Goal: Task Accomplishment & Management: Manage account settings

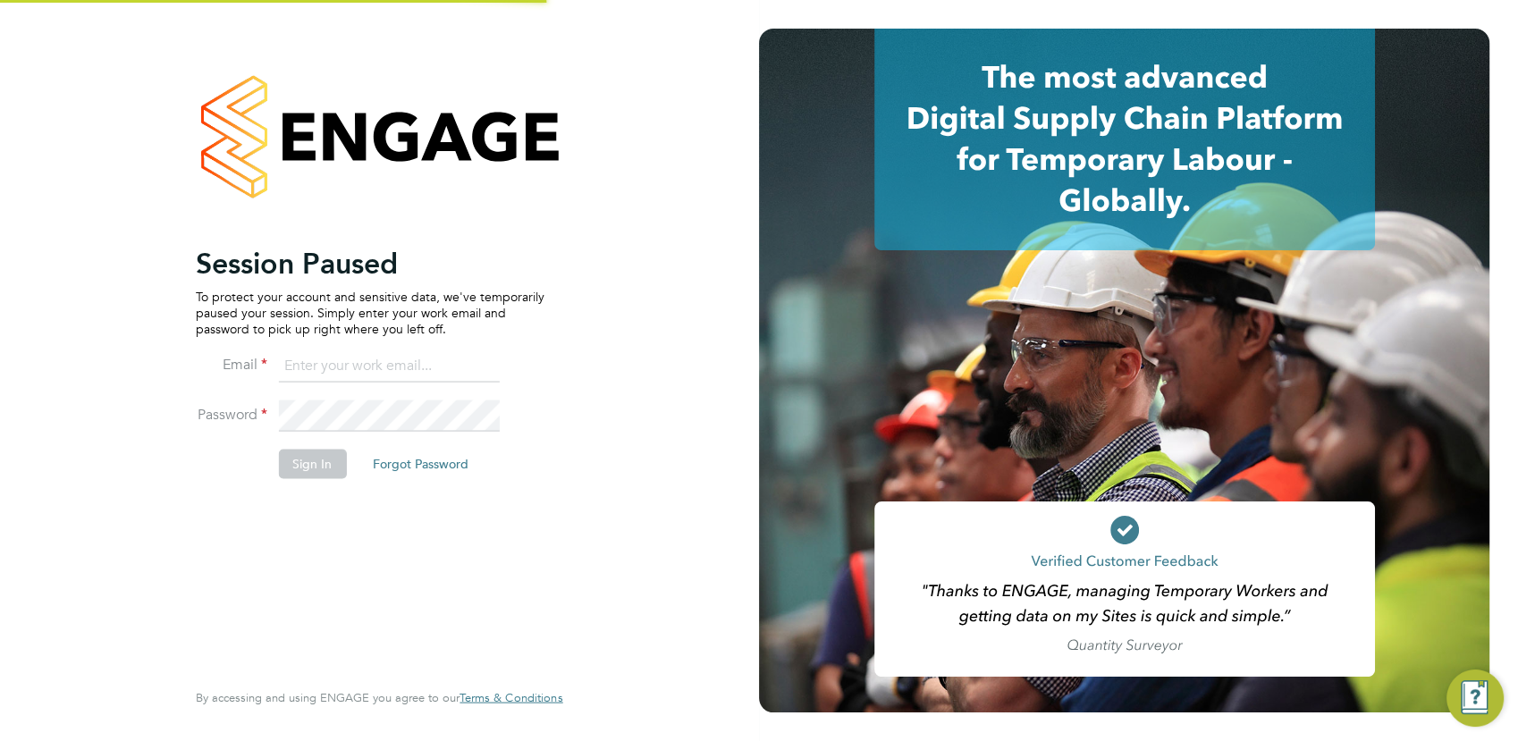
type input "[PERSON_NAME][EMAIL_ADDRESS][DOMAIN_NAME]"
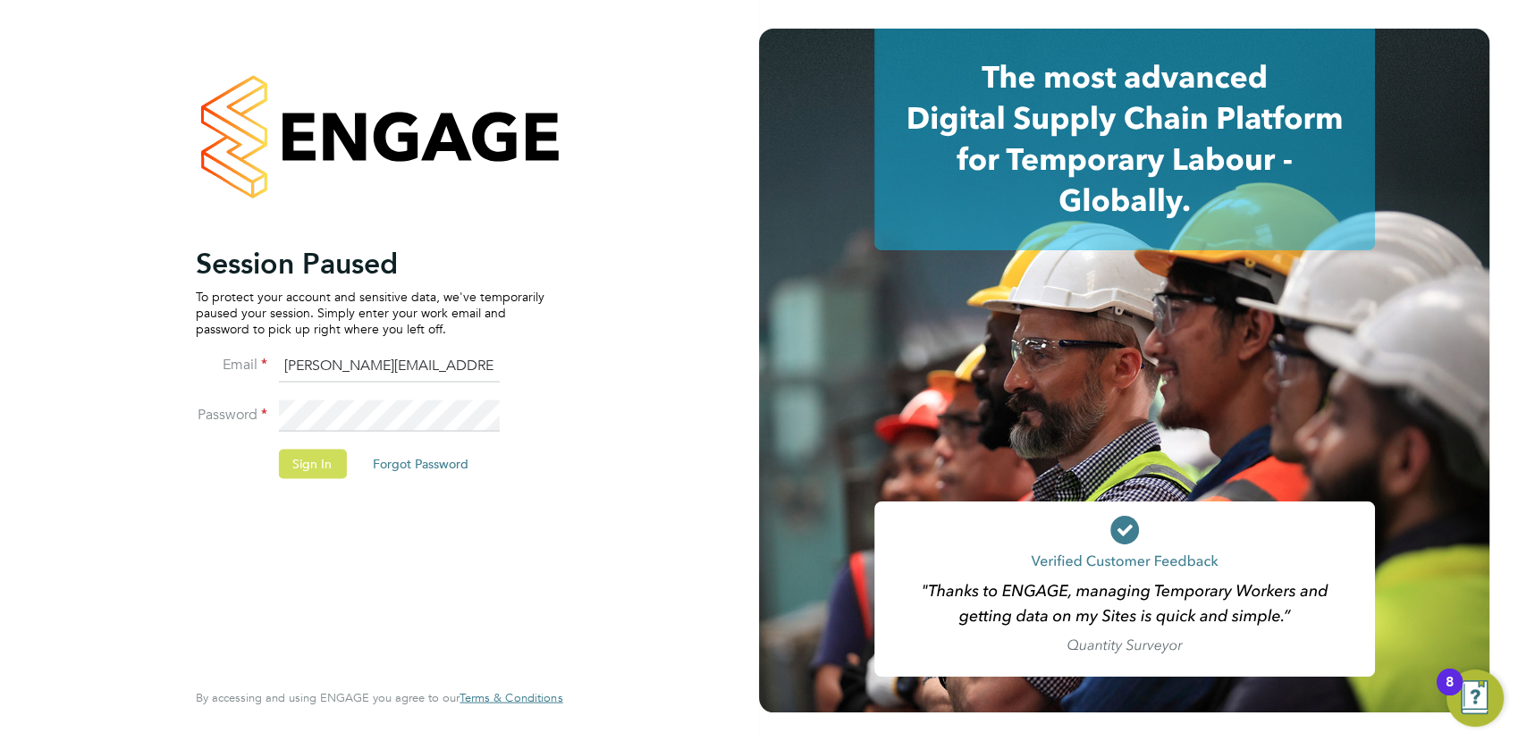
click at [315, 459] on button "Sign In" at bounding box center [312, 464] width 68 height 29
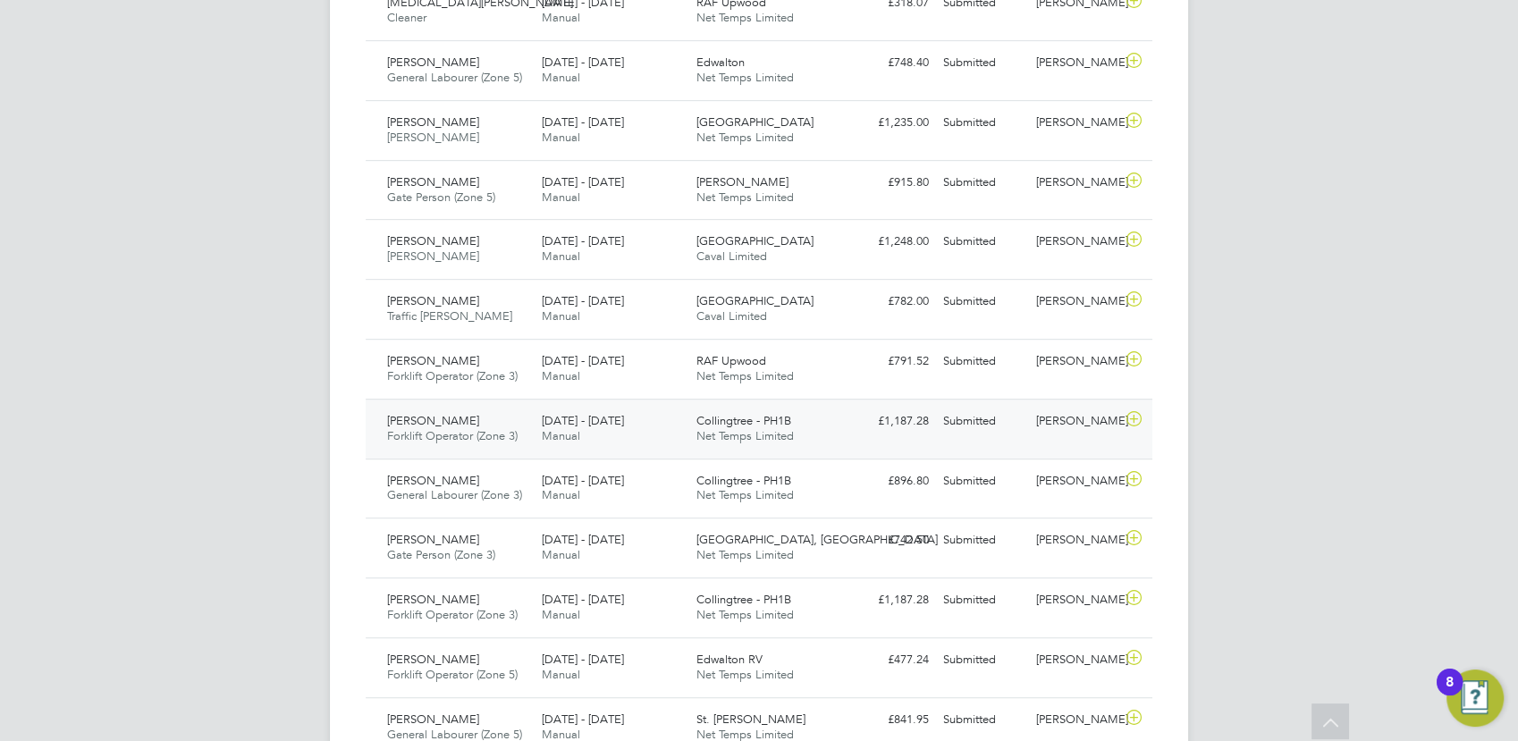
click at [646, 438] on div "22 - 28 Sep 2025 Manual" at bounding box center [611, 429] width 155 height 45
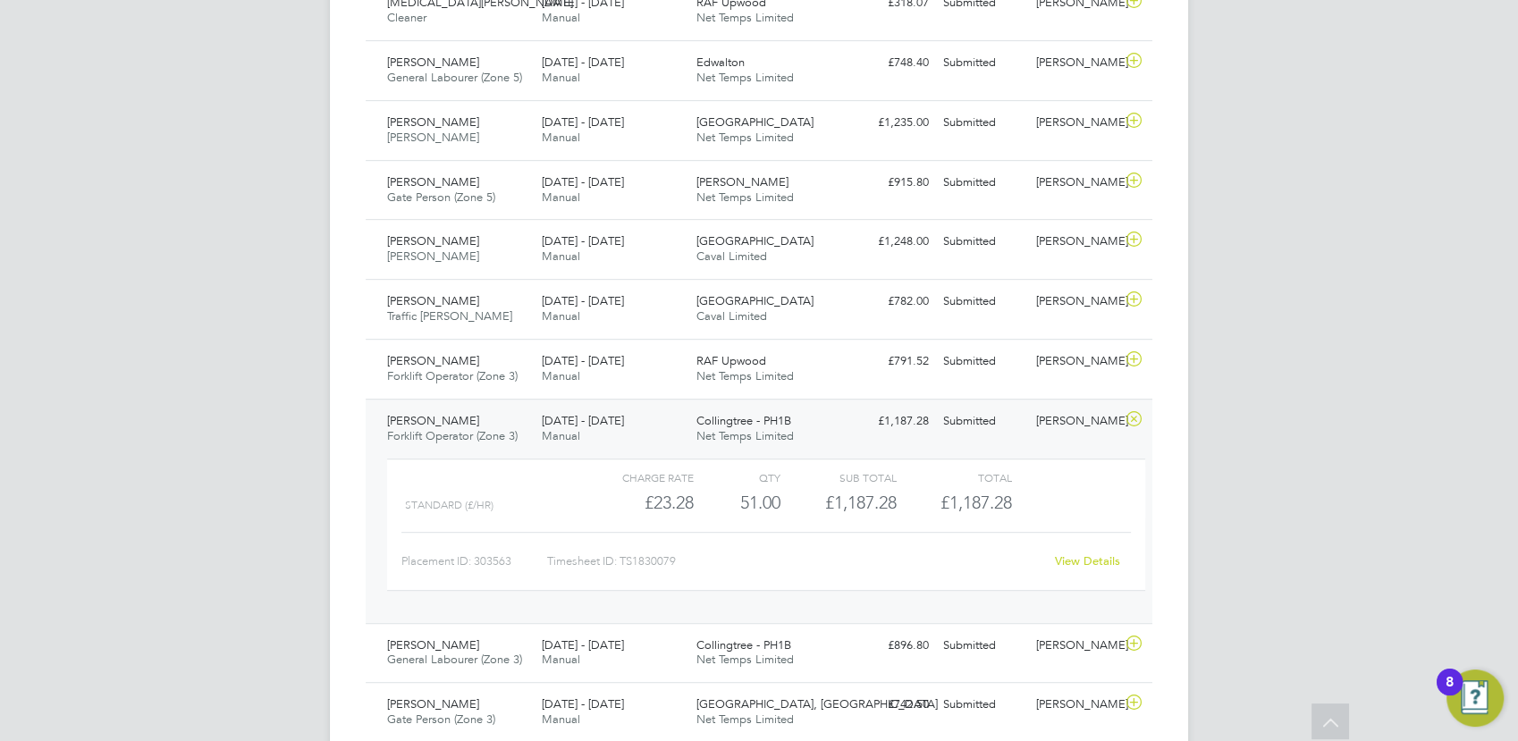
click at [1073, 556] on link "View Details" at bounding box center [1087, 560] width 65 height 15
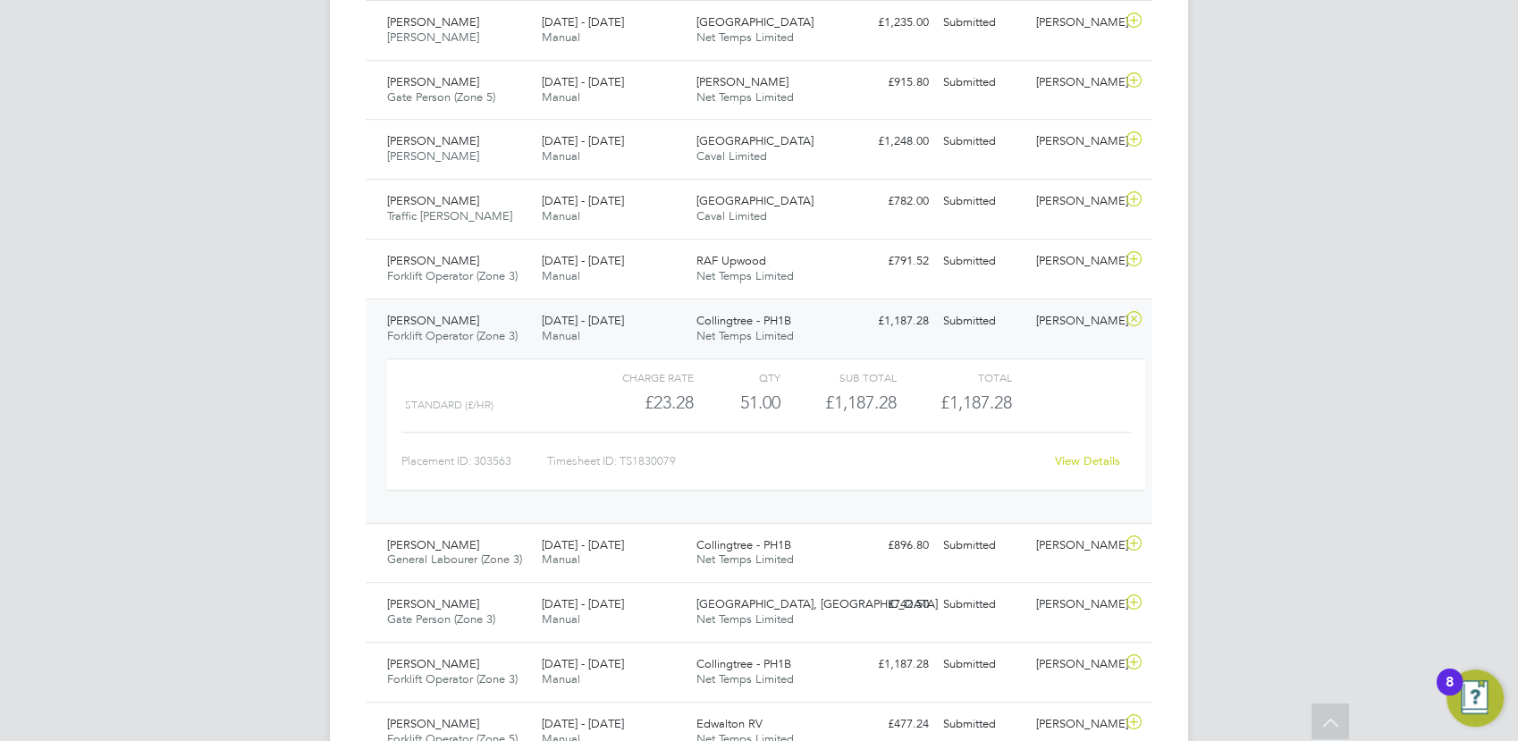
scroll to position [993, 0]
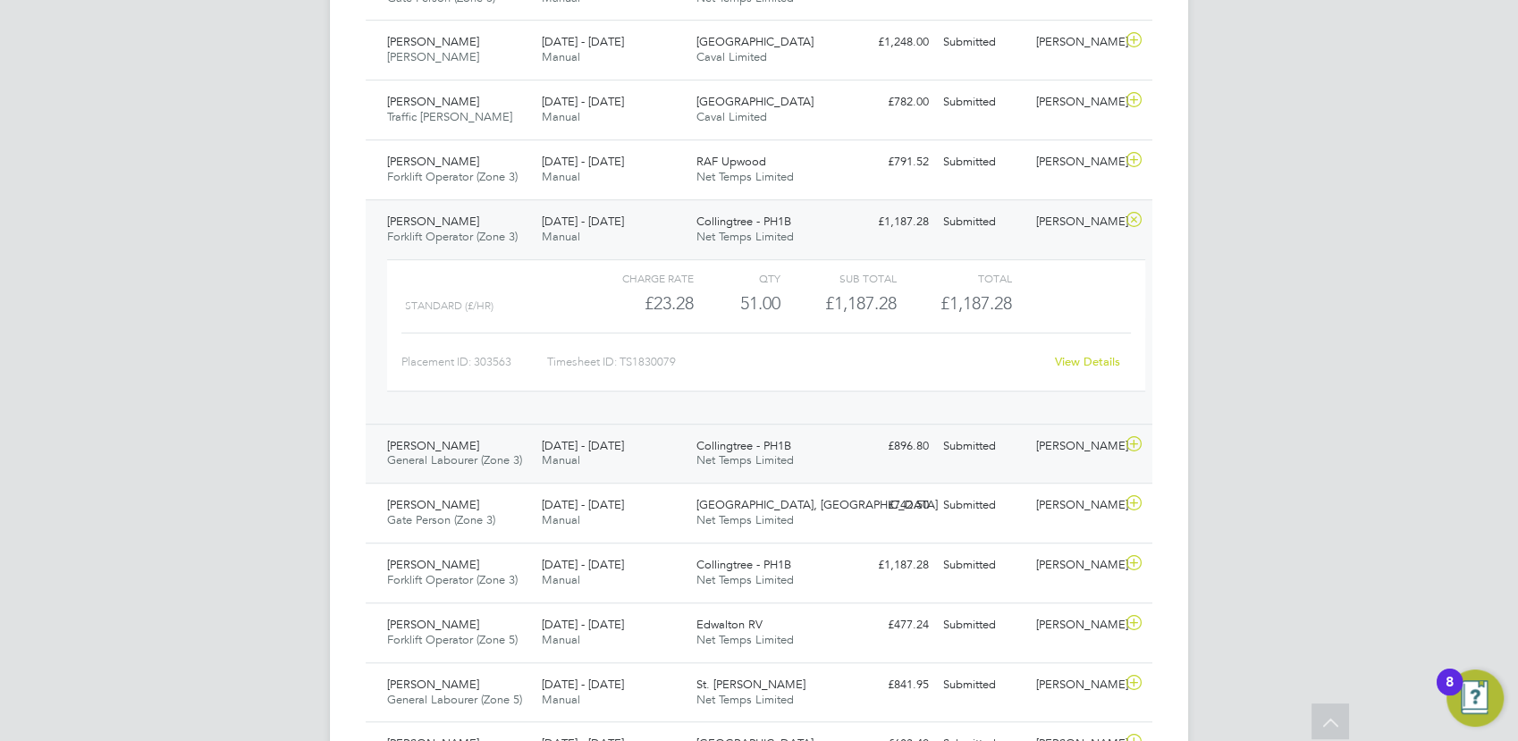
click at [1054, 445] on div "Charlie Regan" at bounding box center [1075, 446] width 93 height 29
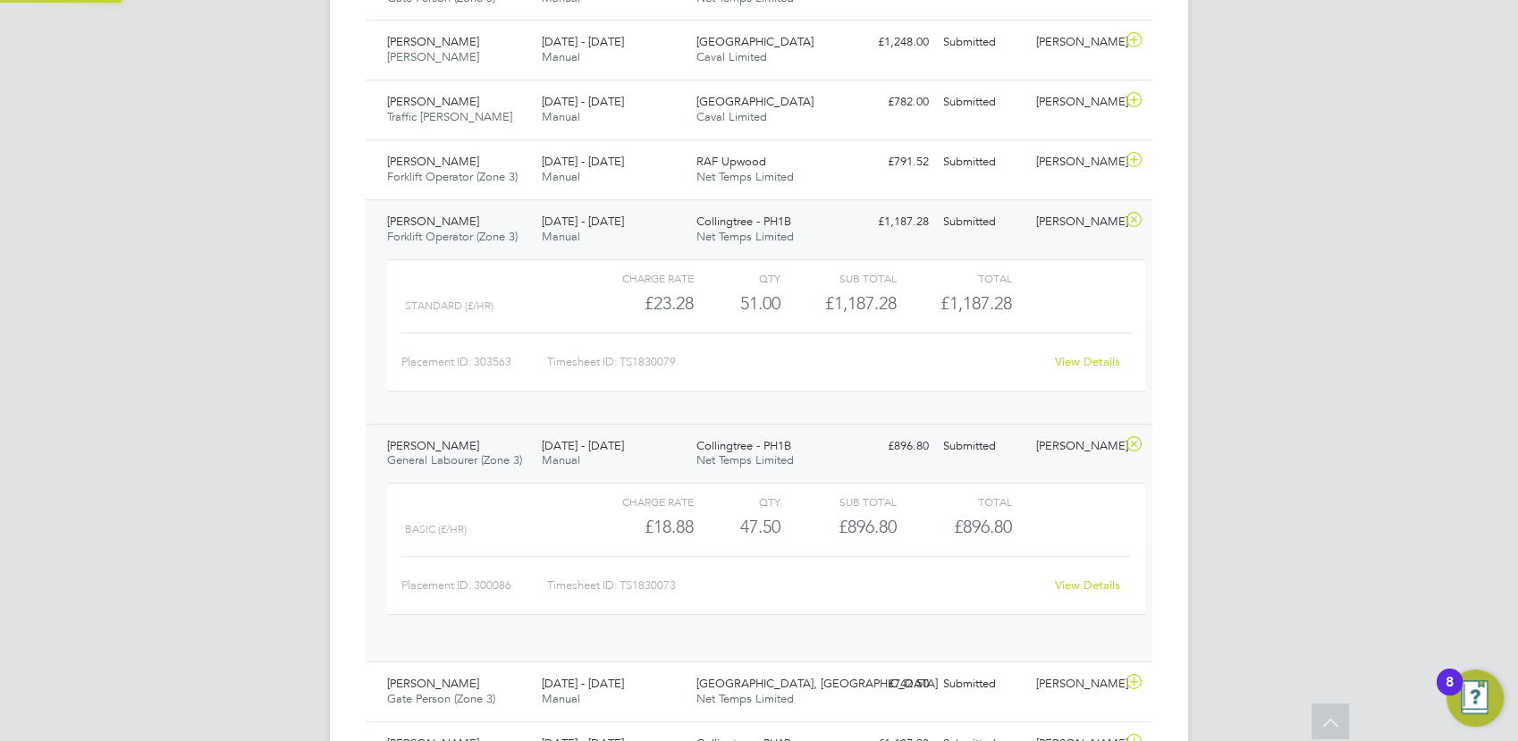
scroll to position [30, 174]
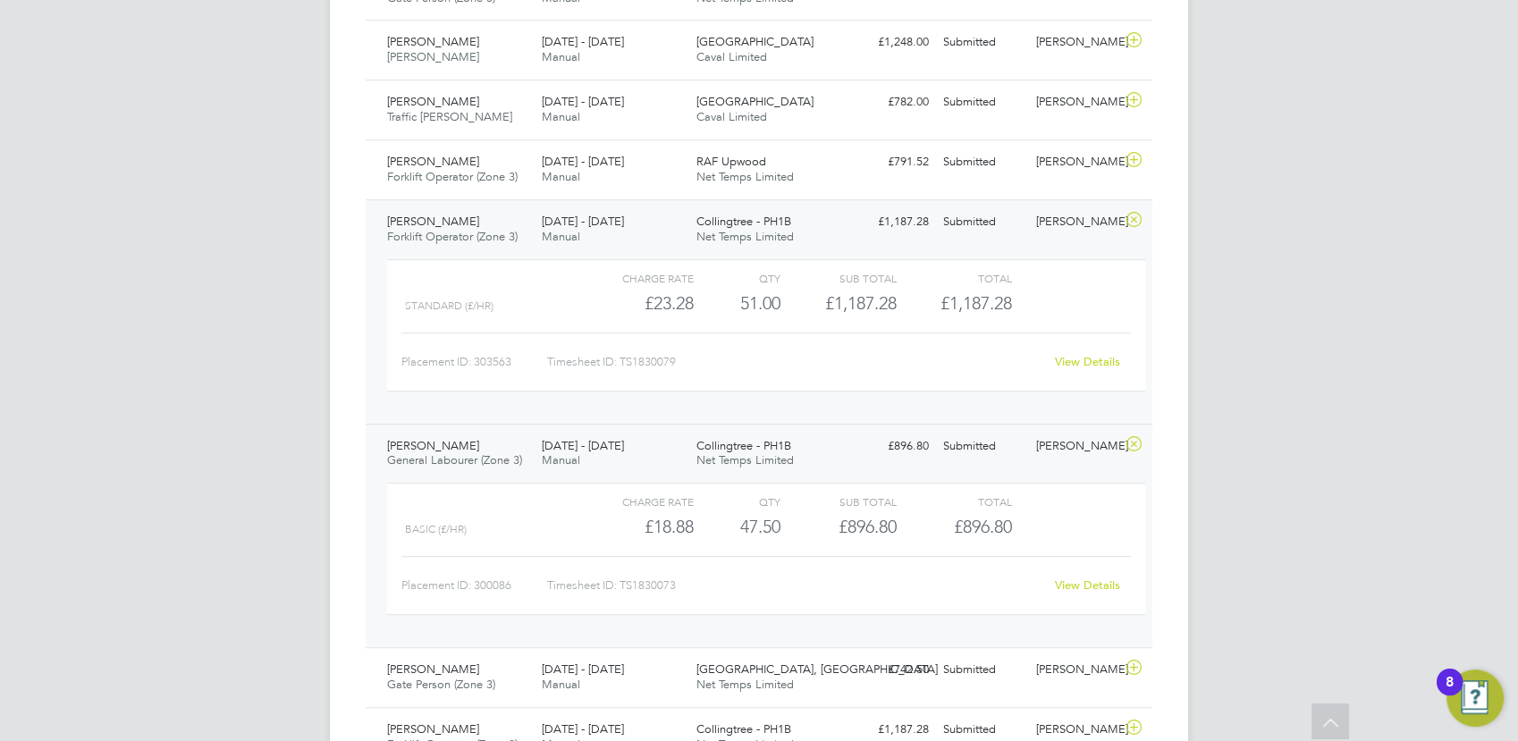
click at [1091, 586] on link "View Details" at bounding box center [1087, 584] width 65 height 15
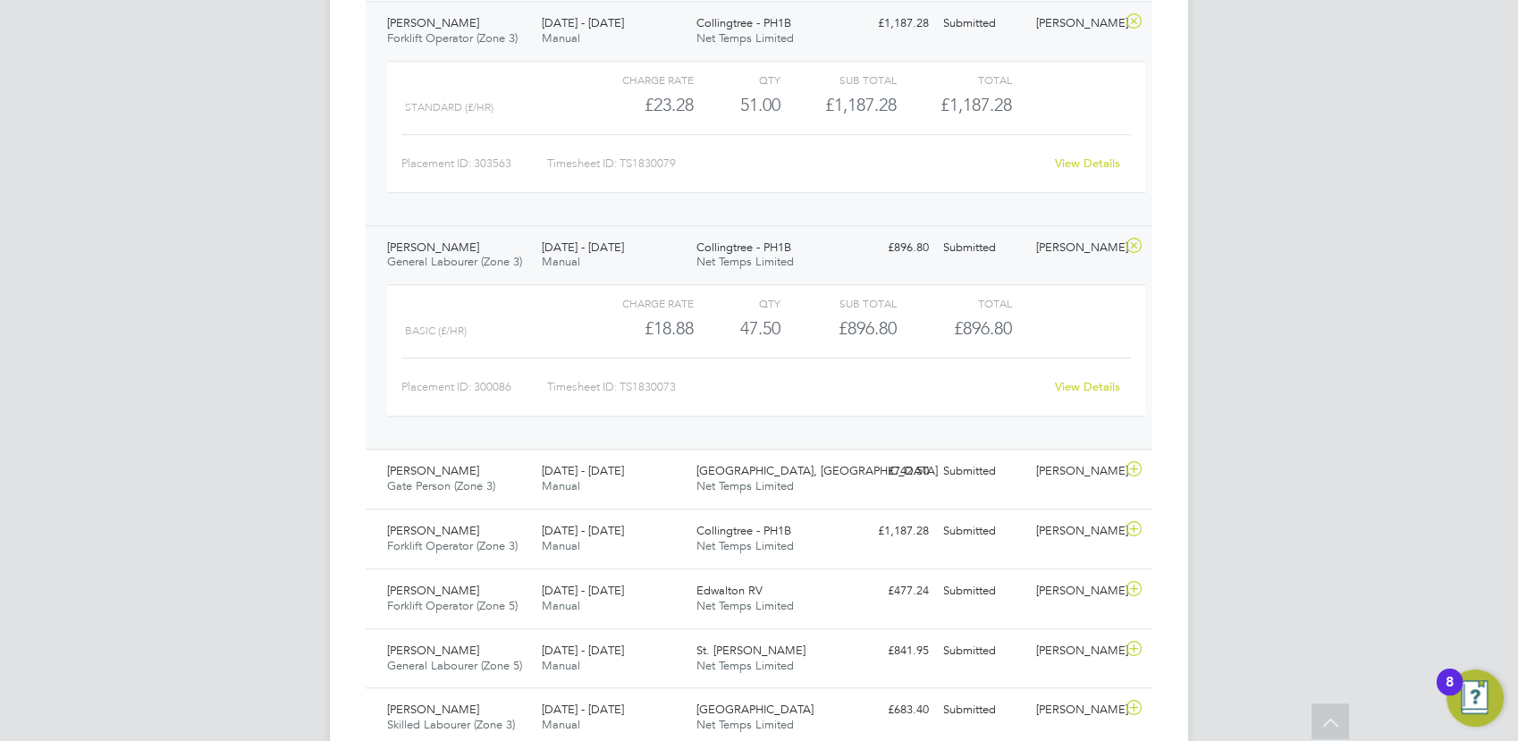
scroll to position [1291, 0]
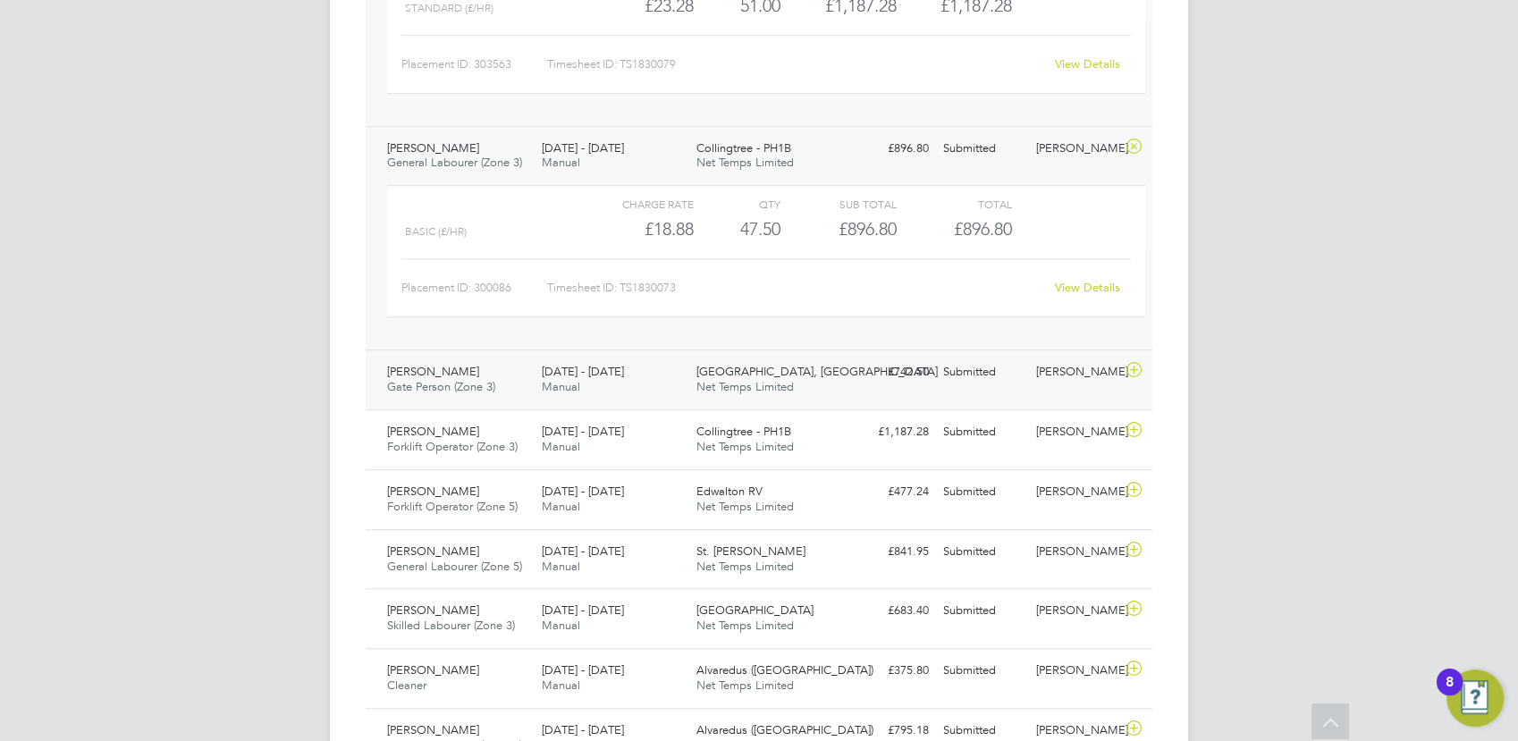
click at [1132, 365] on icon at bounding box center [1134, 370] width 22 height 14
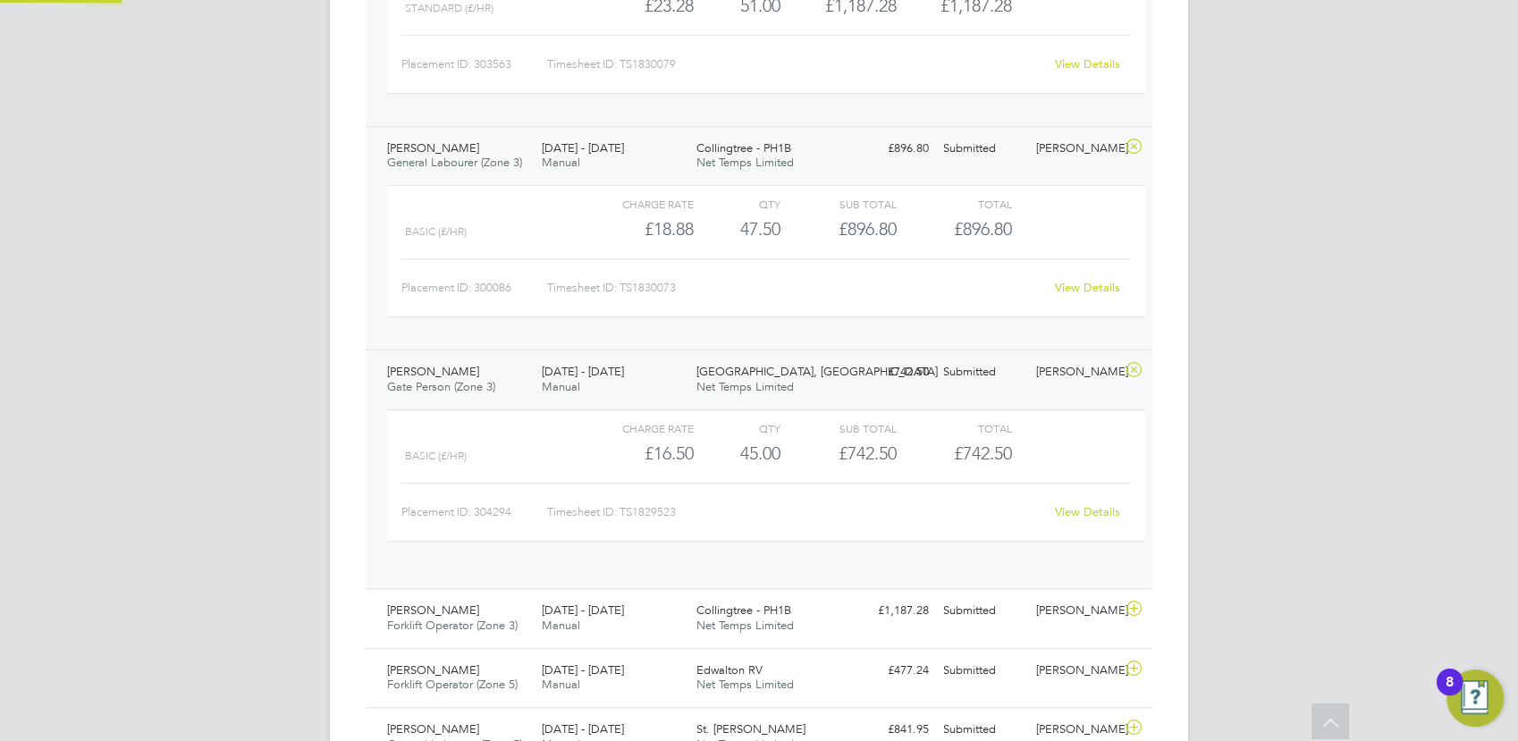
scroll to position [30, 174]
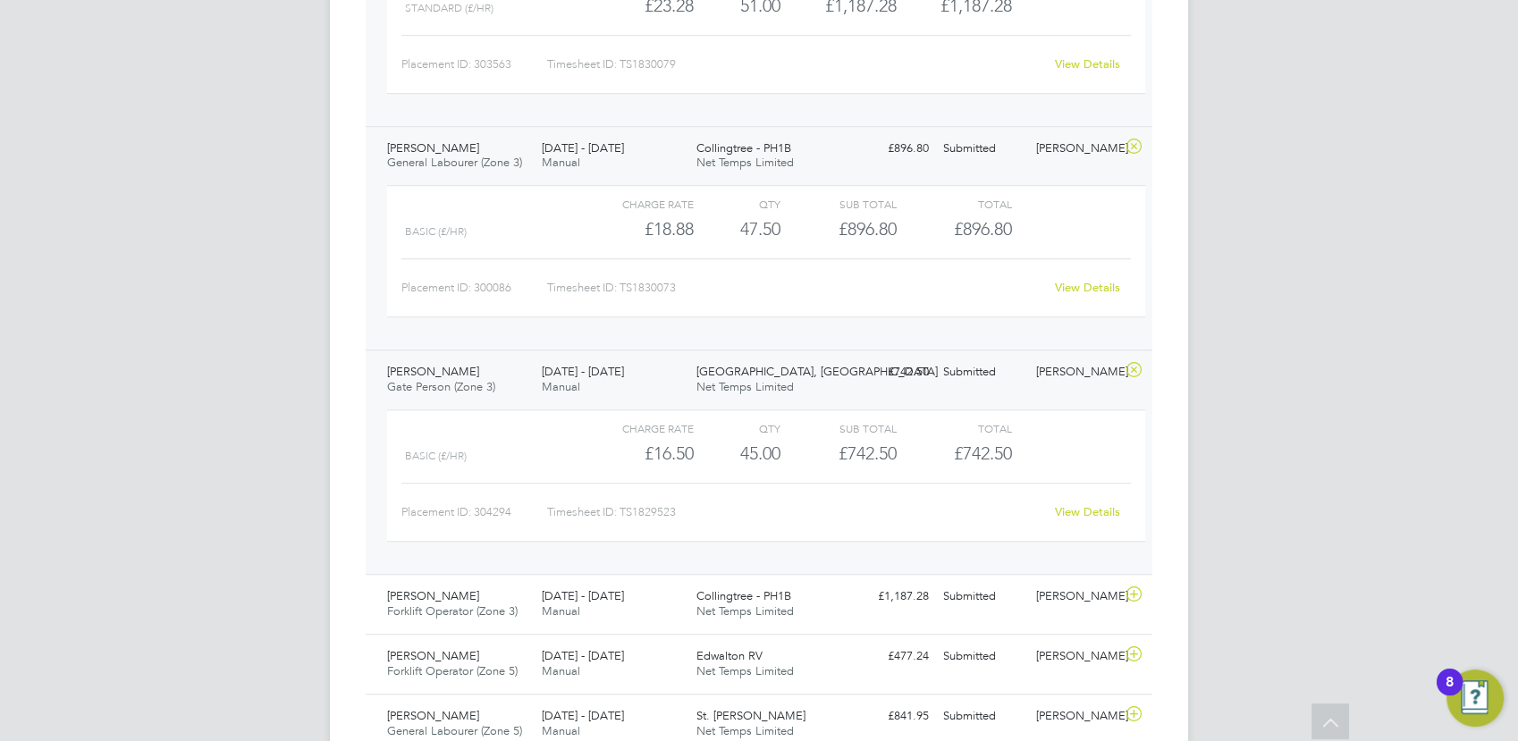
click at [1079, 508] on link "View Details" at bounding box center [1087, 511] width 65 height 15
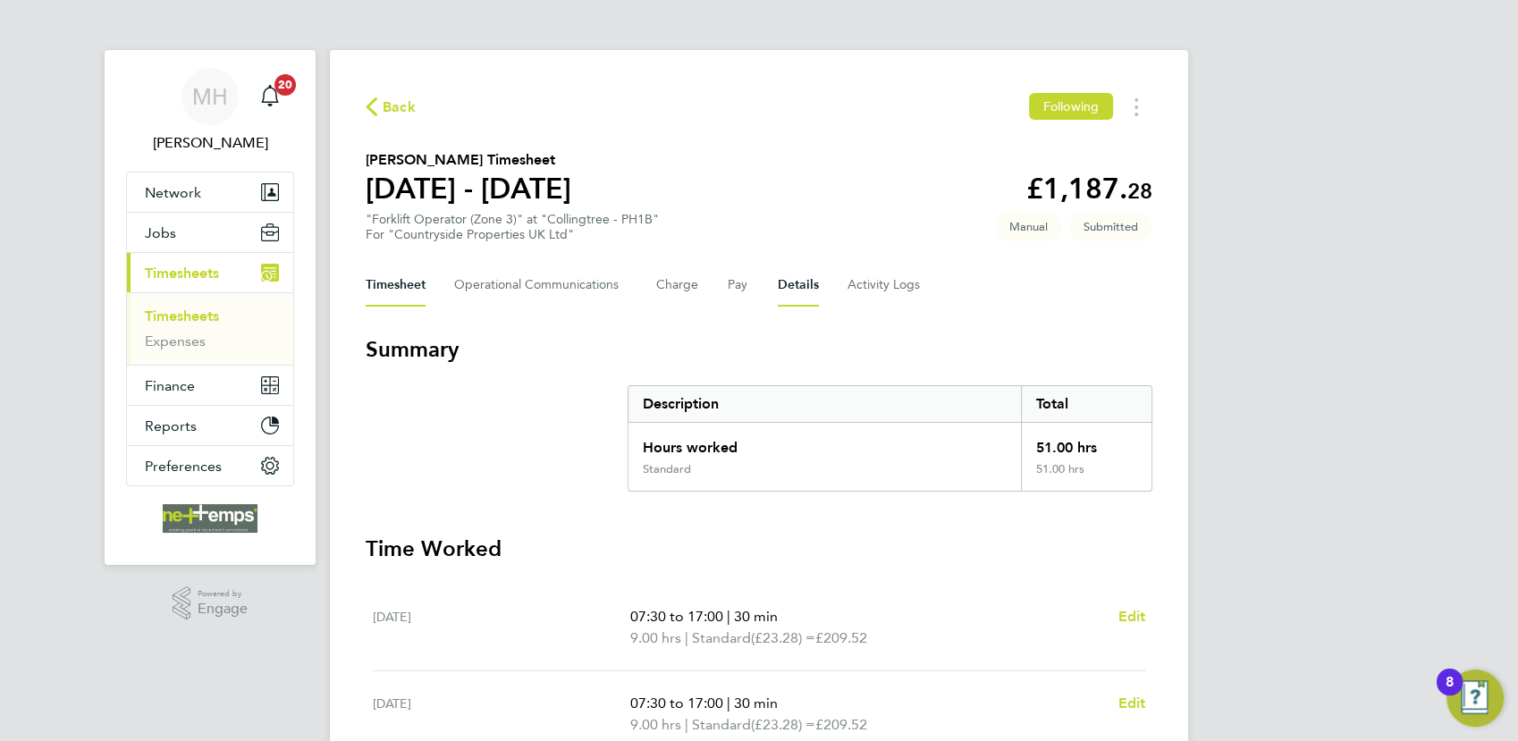
click at [797, 289] on button "Details" at bounding box center [798, 285] width 41 height 43
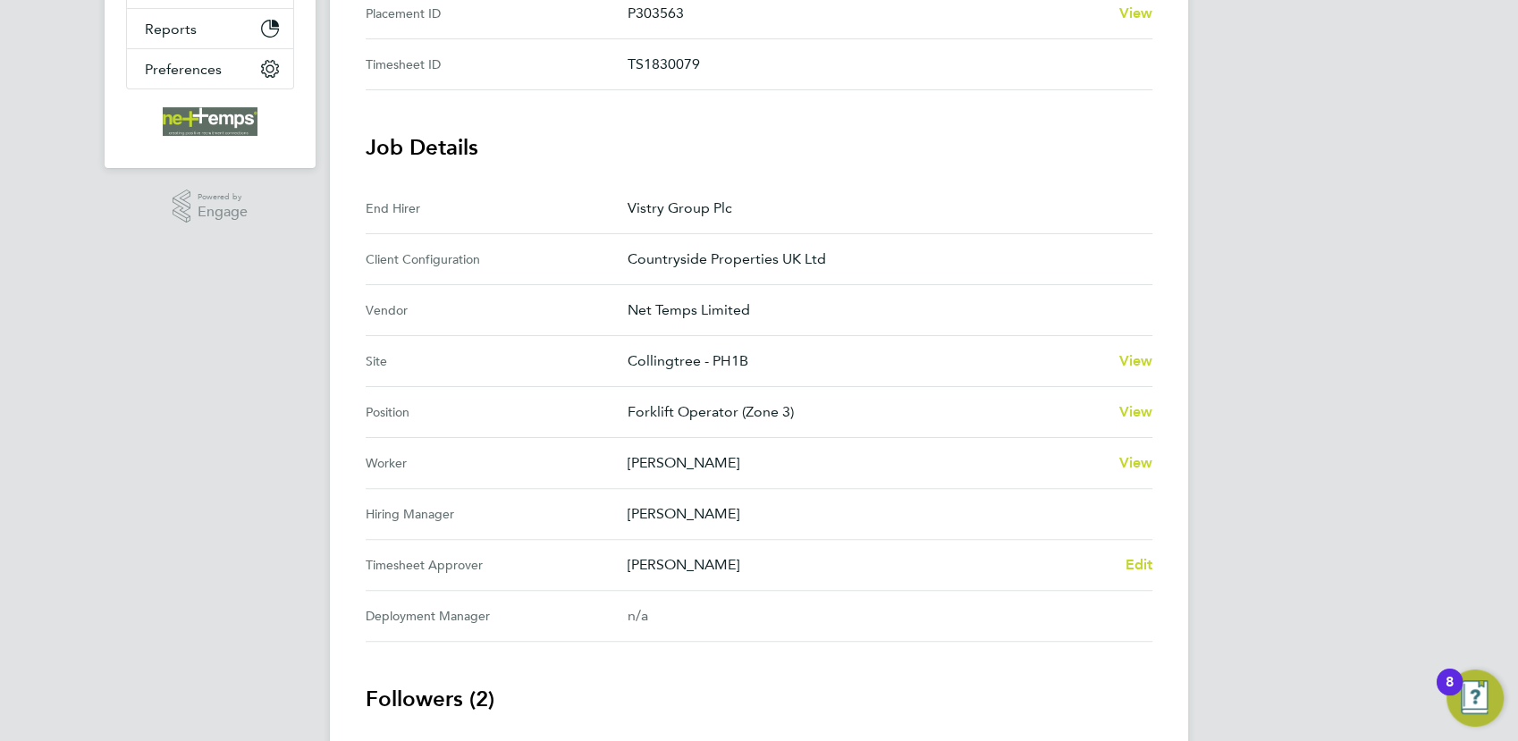
scroll to position [496, 0]
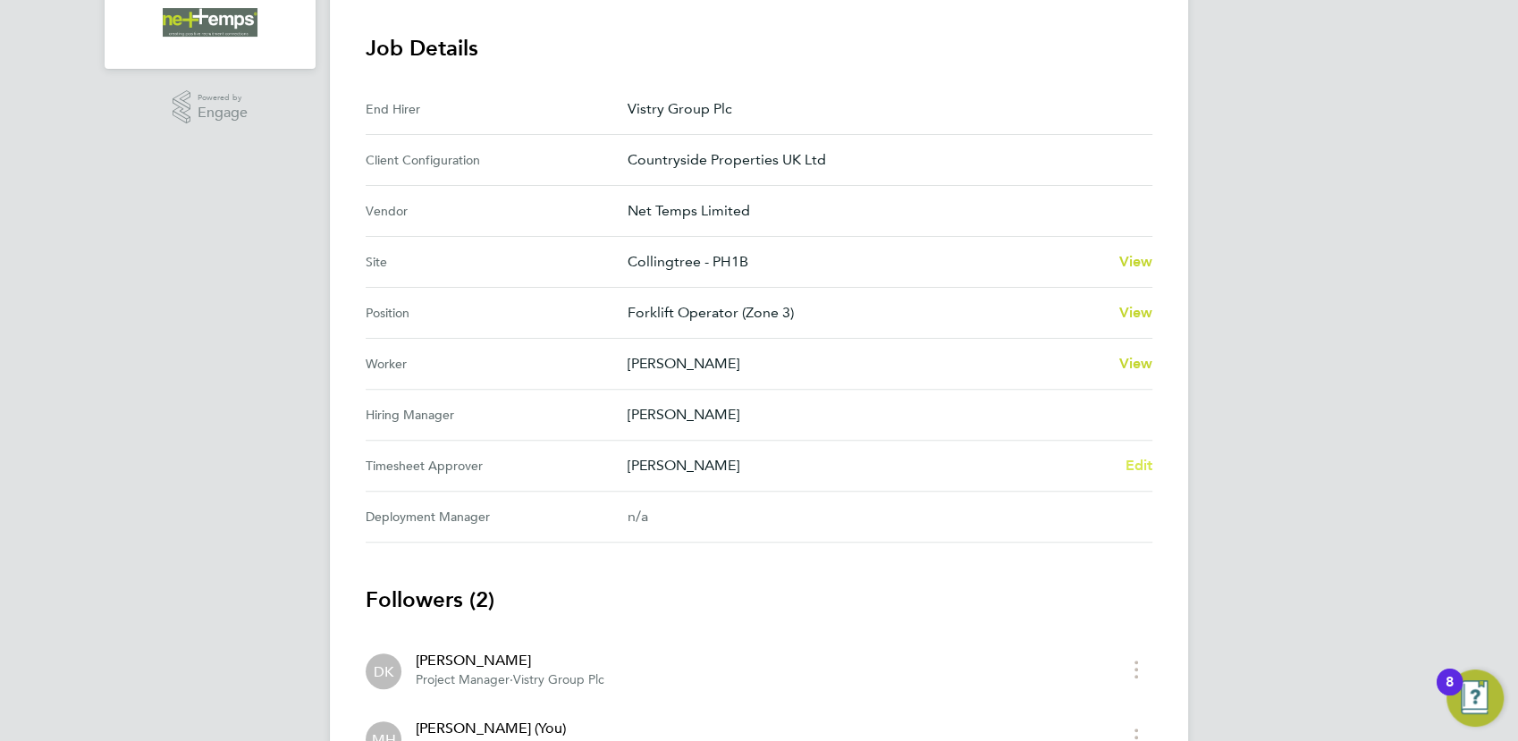
click at [1144, 464] on span "Edit" at bounding box center [1138, 465] width 28 height 17
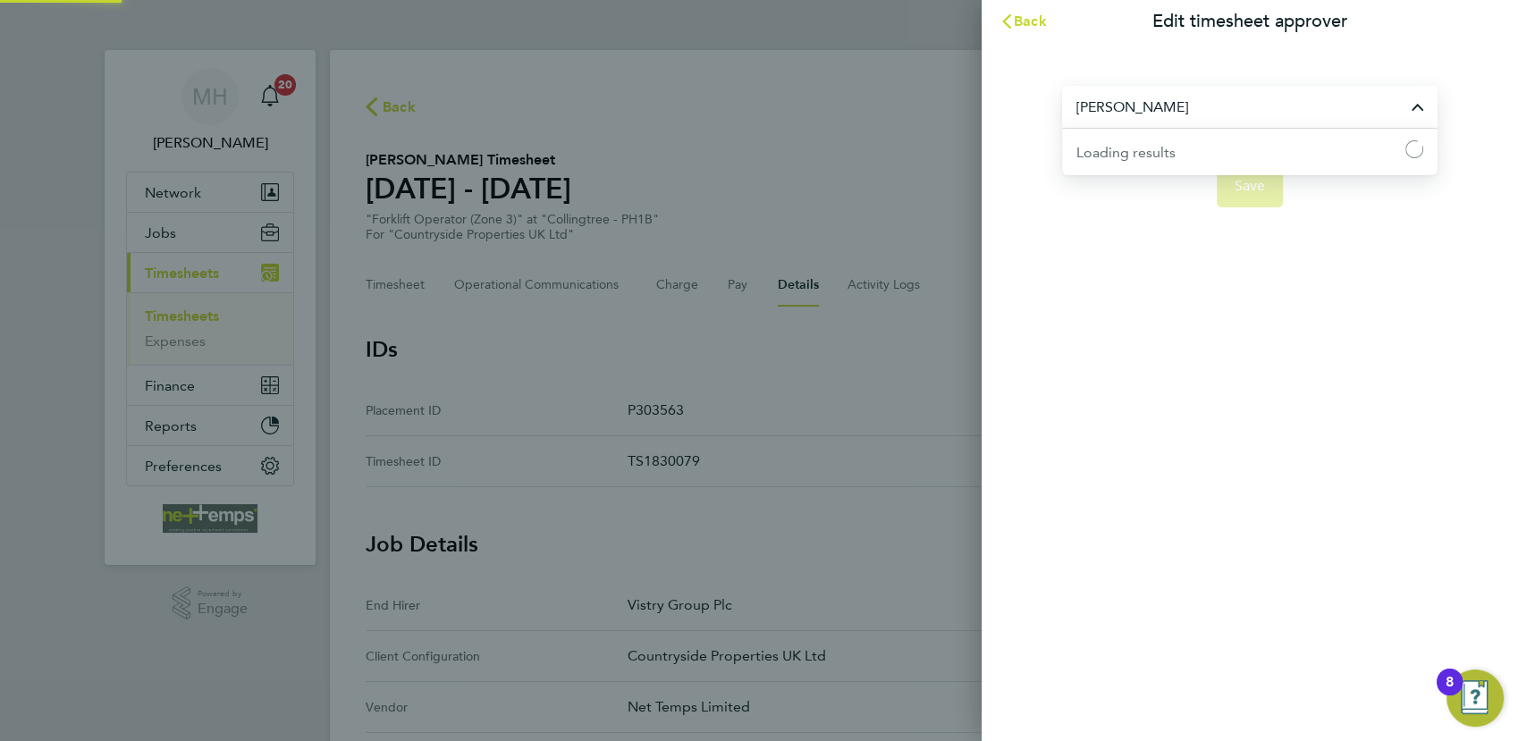
click at [1148, 103] on input "[PERSON_NAME]" at bounding box center [1249, 107] width 375 height 42
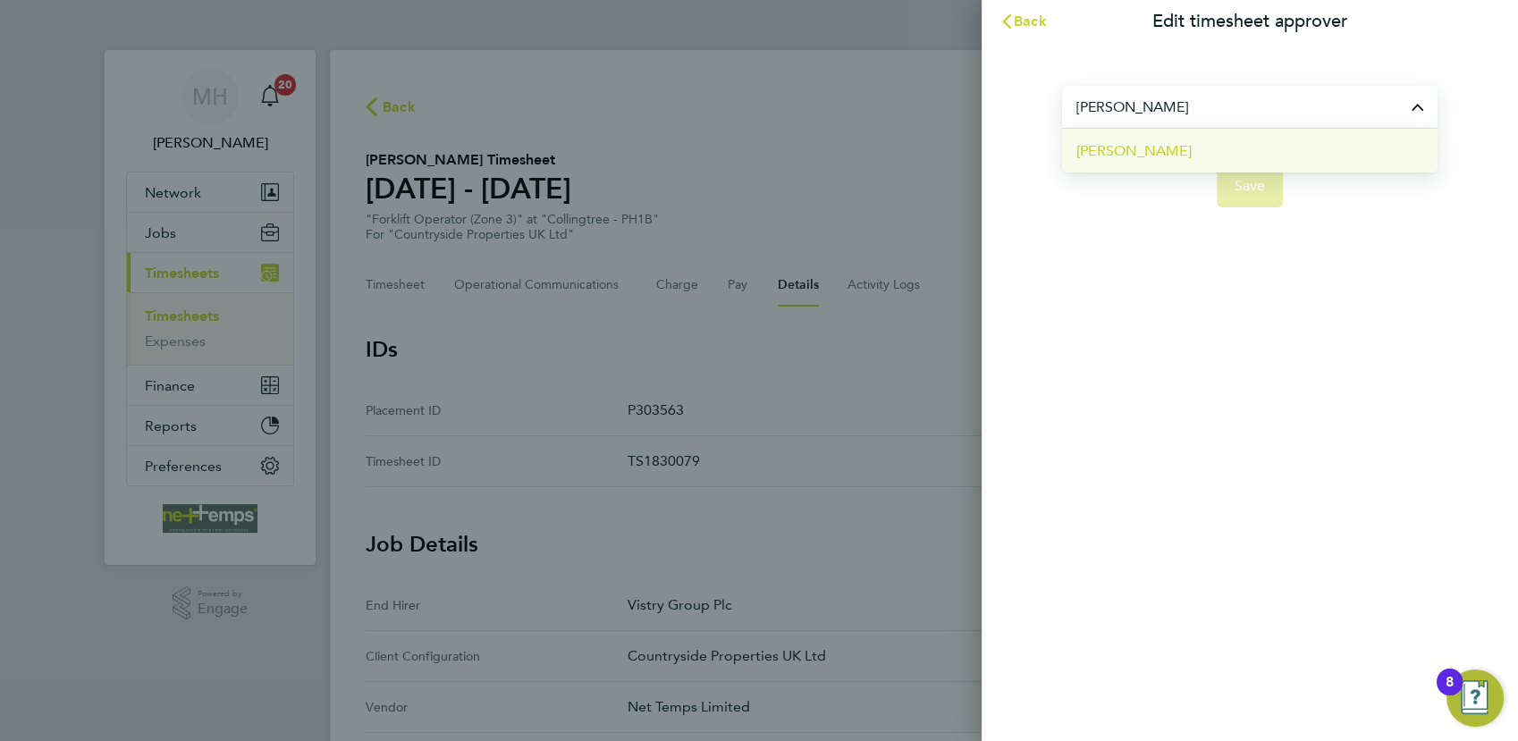
click at [1172, 154] on li "[PERSON_NAME]" at bounding box center [1249, 151] width 375 height 44
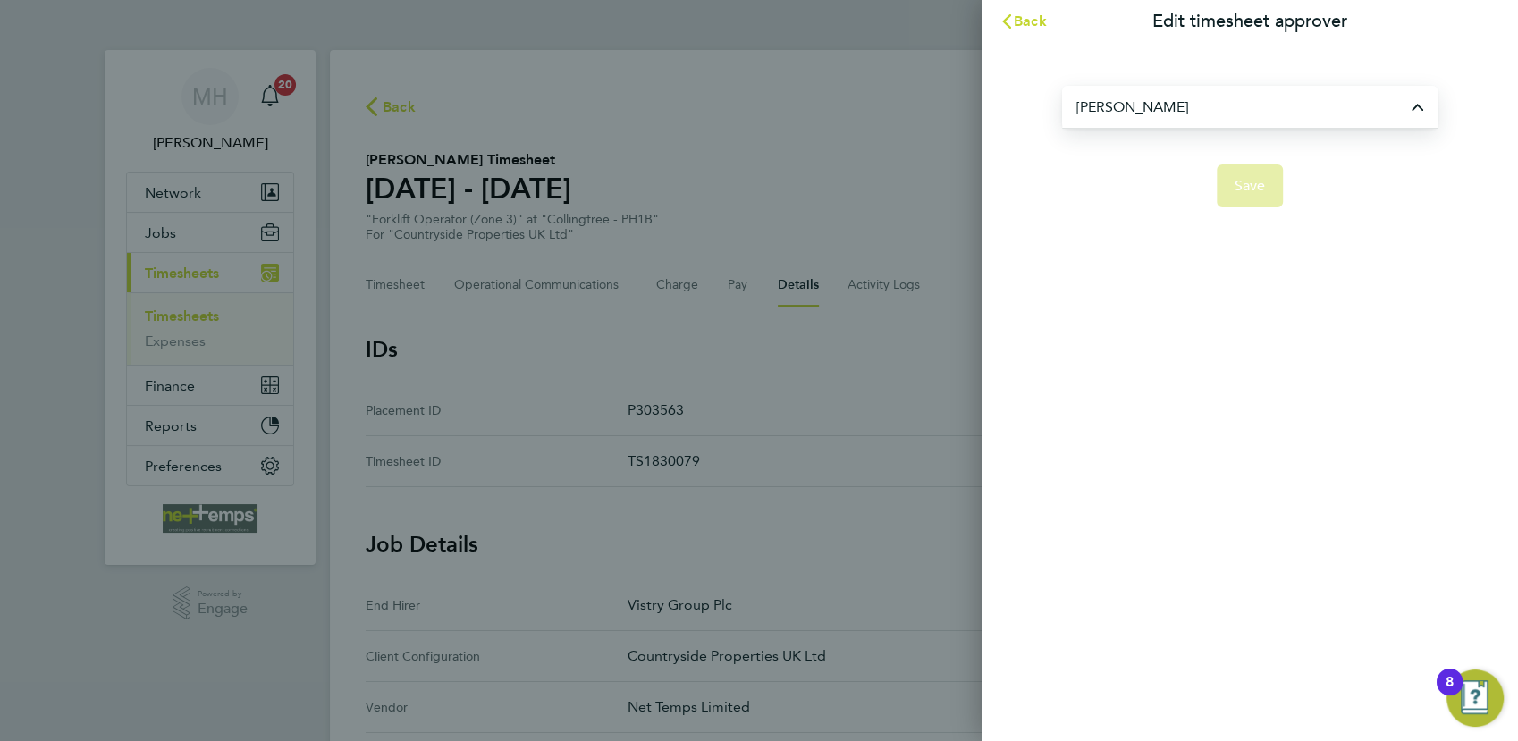
type input "[PERSON_NAME]"
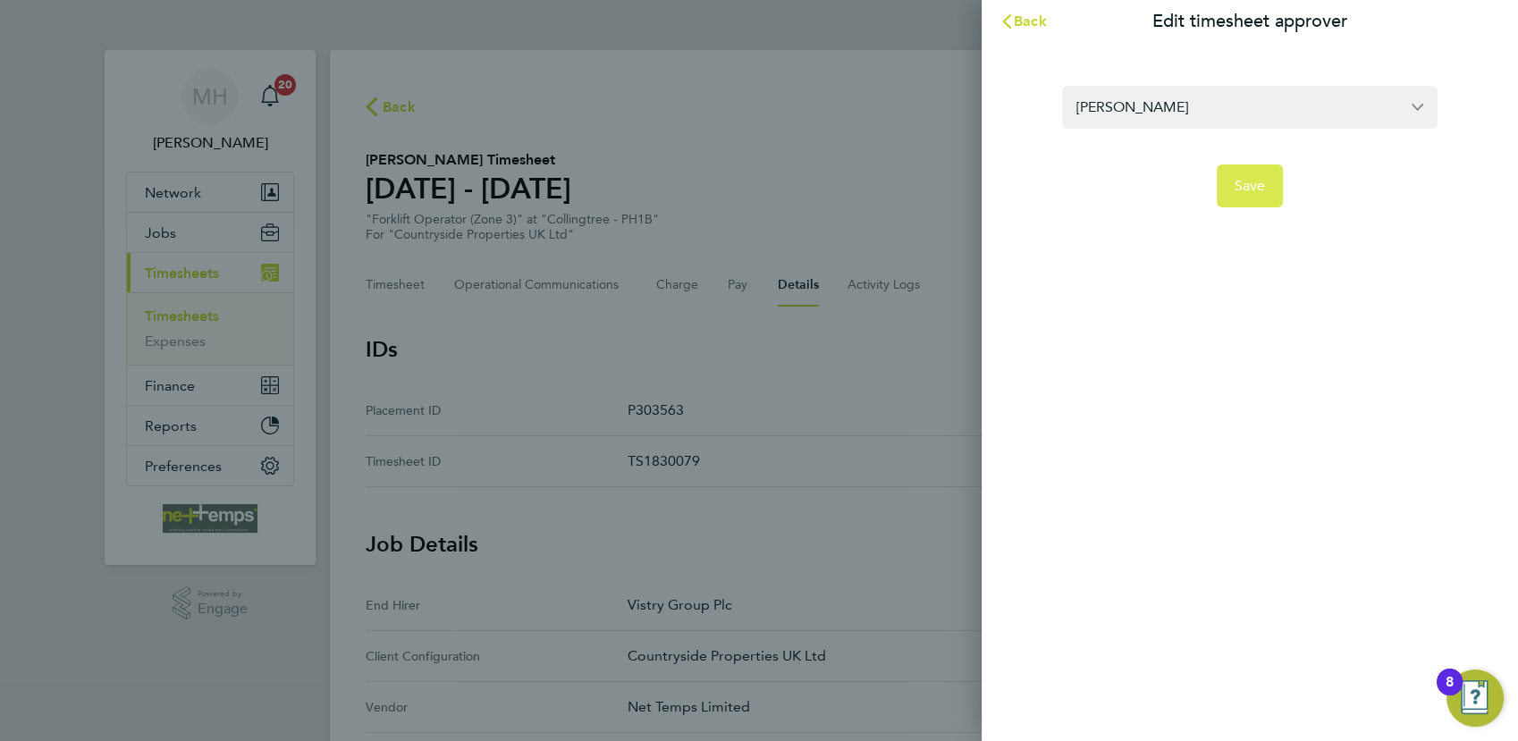
click at [1242, 188] on span "Save" at bounding box center [1249, 186] width 31 height 18
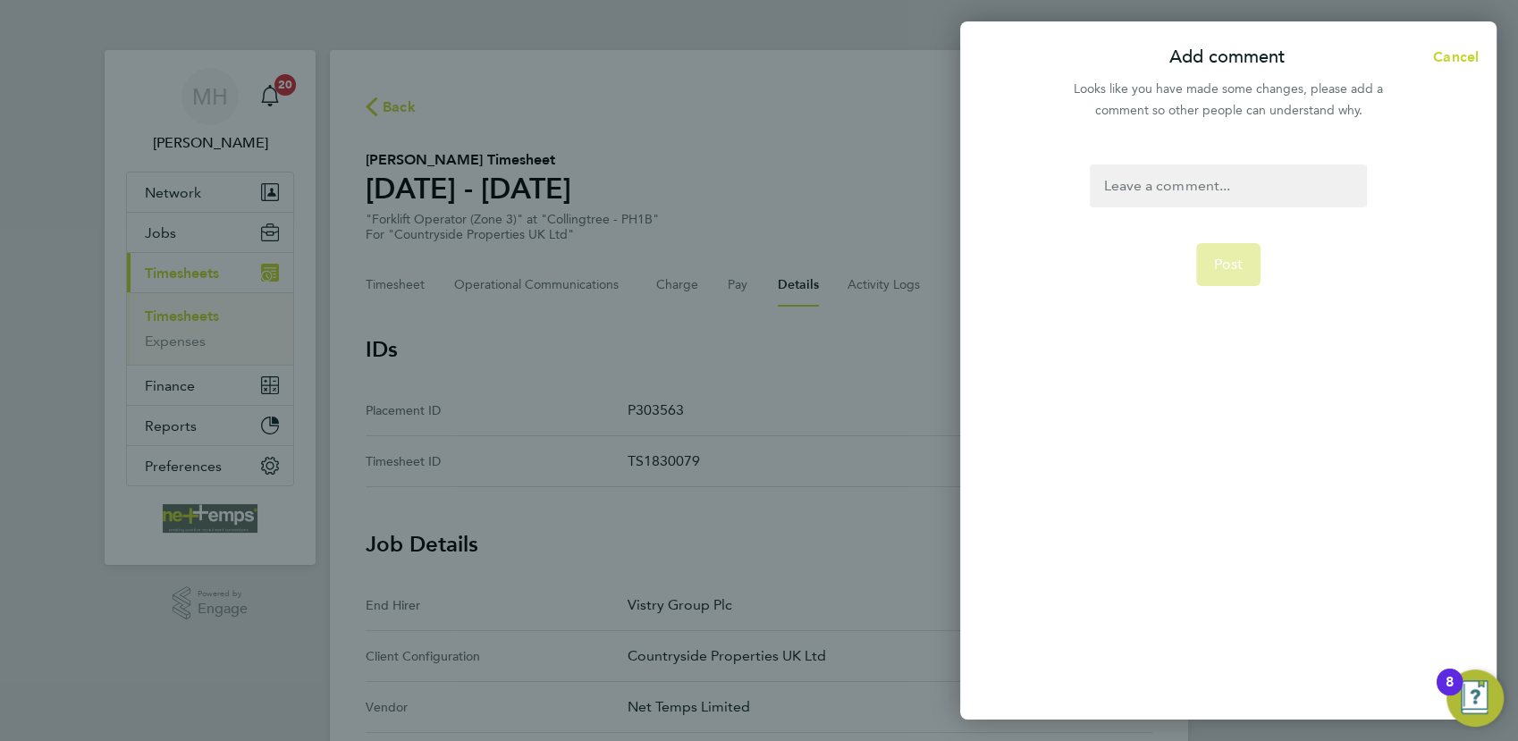
click at [1151, 195] on div at bounding box center [1228, 185] width 276 height 43
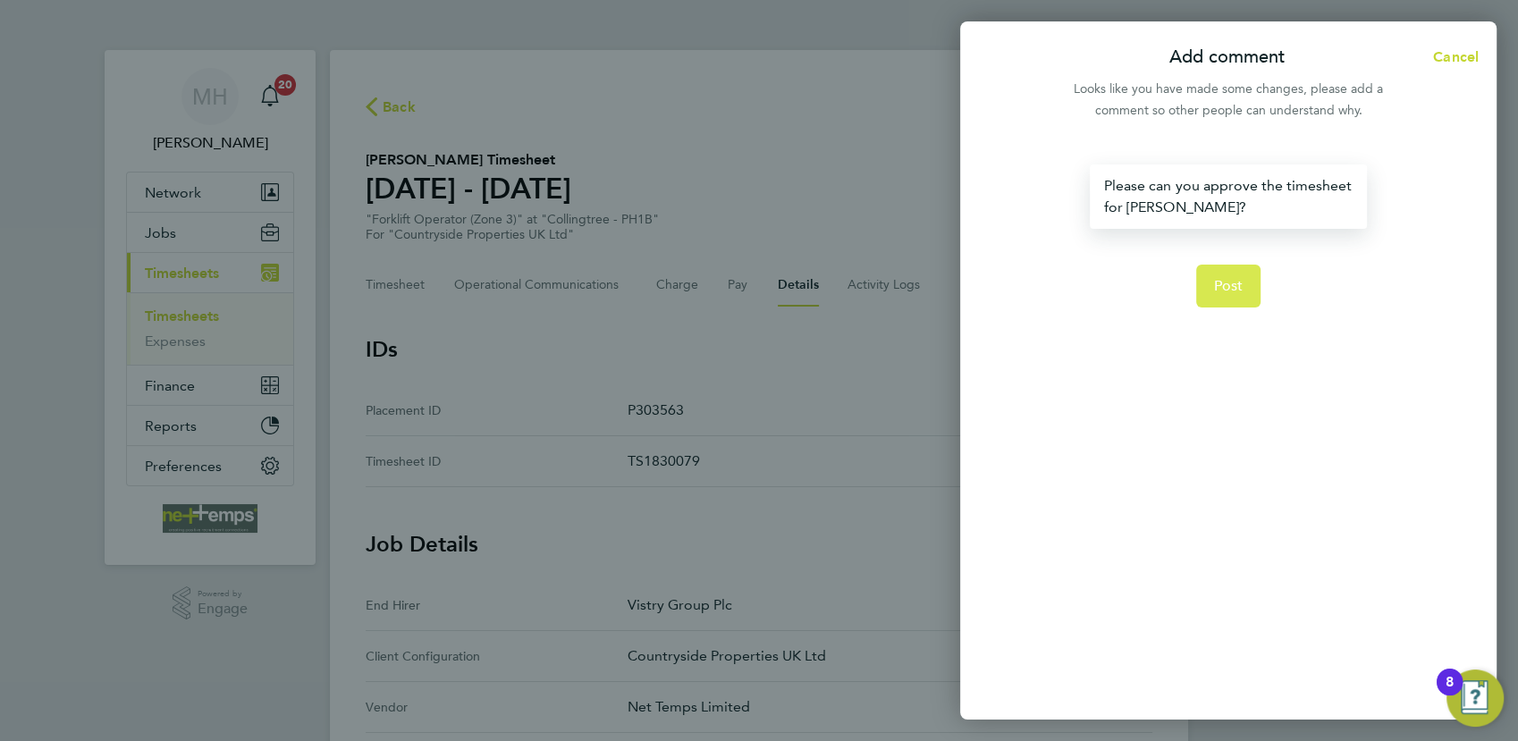
click at [1223, 283] on span "Post" at bounding box center [1228, 286] width 29 height 18
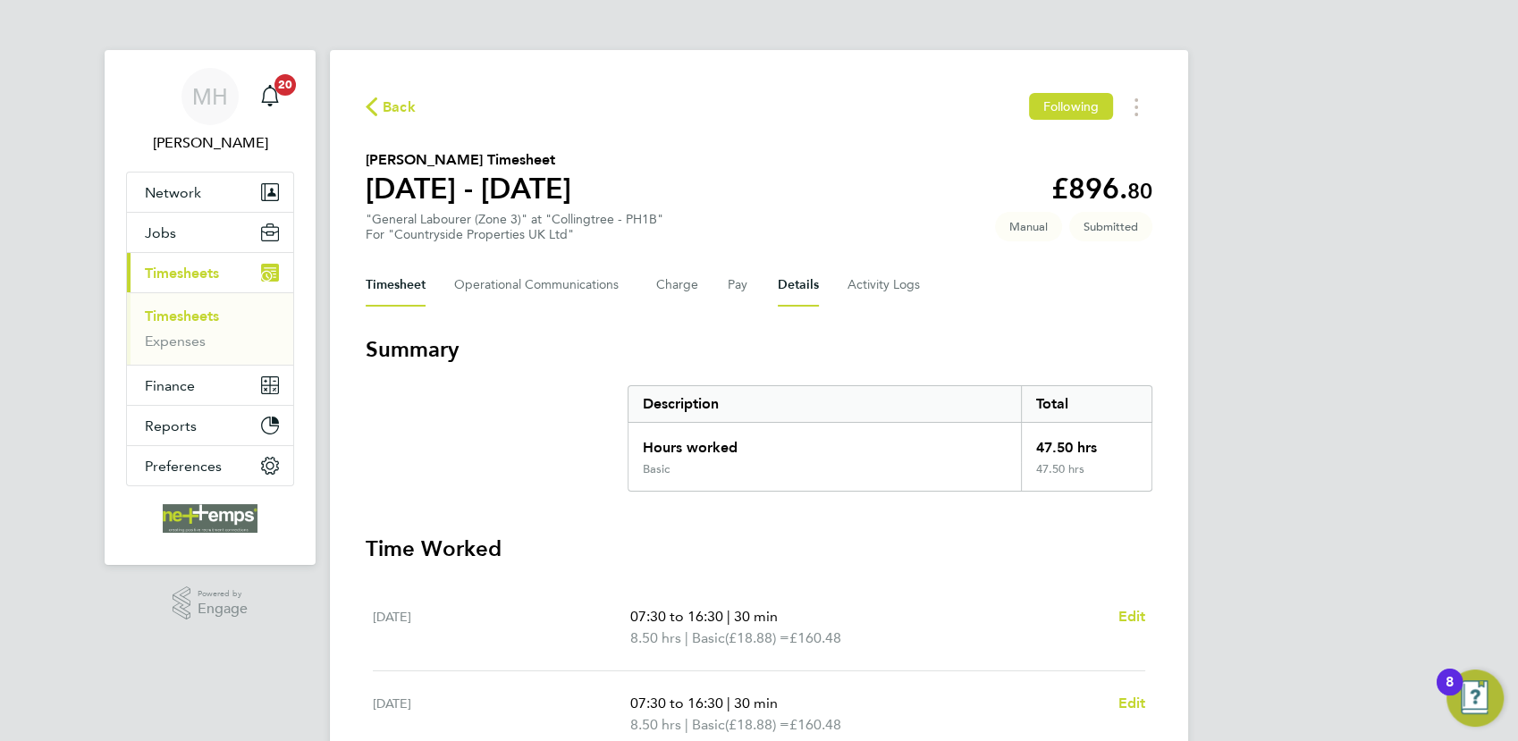
click at [806, 282] on button "Details" at bounding box center [798, 285] width 41 height 43
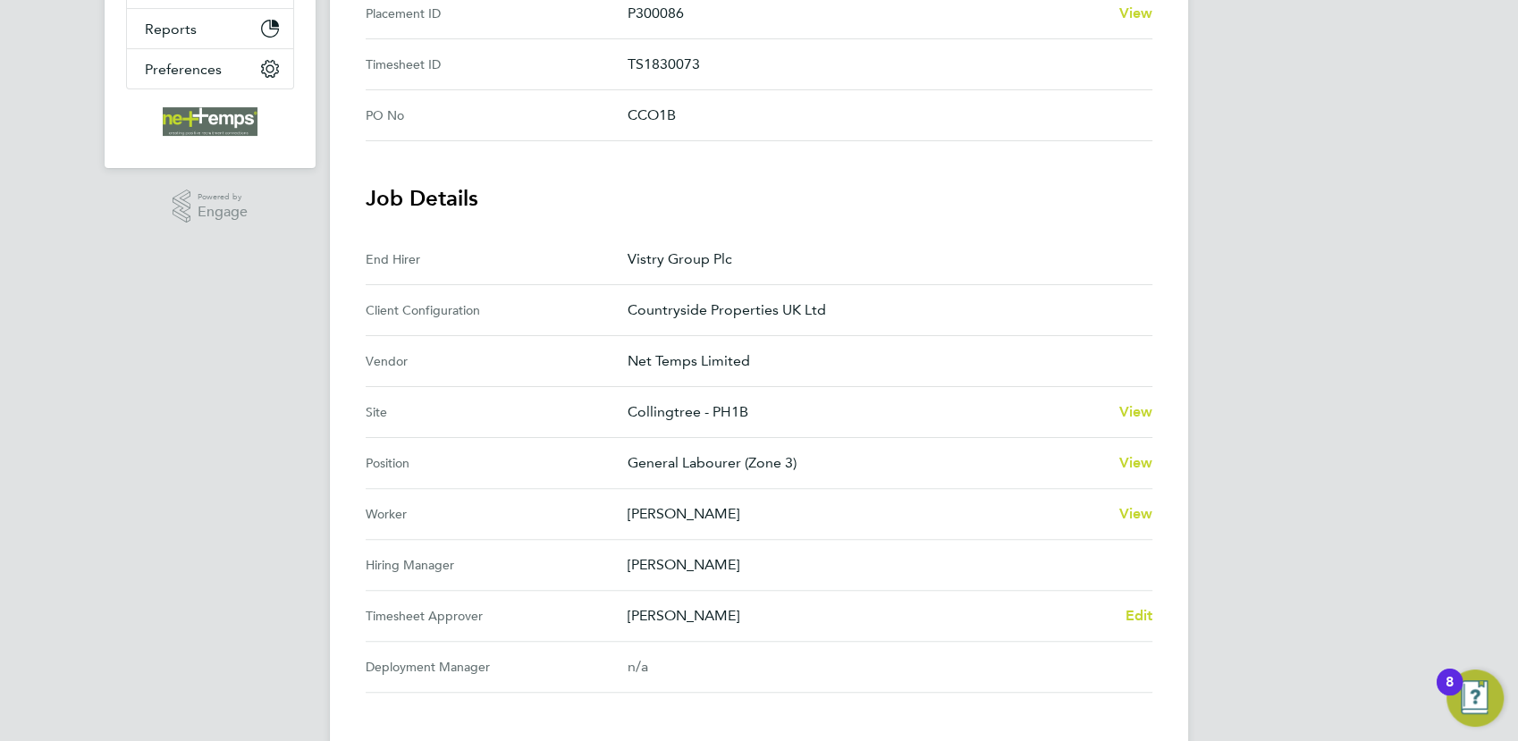
scroll to position [496, 0]
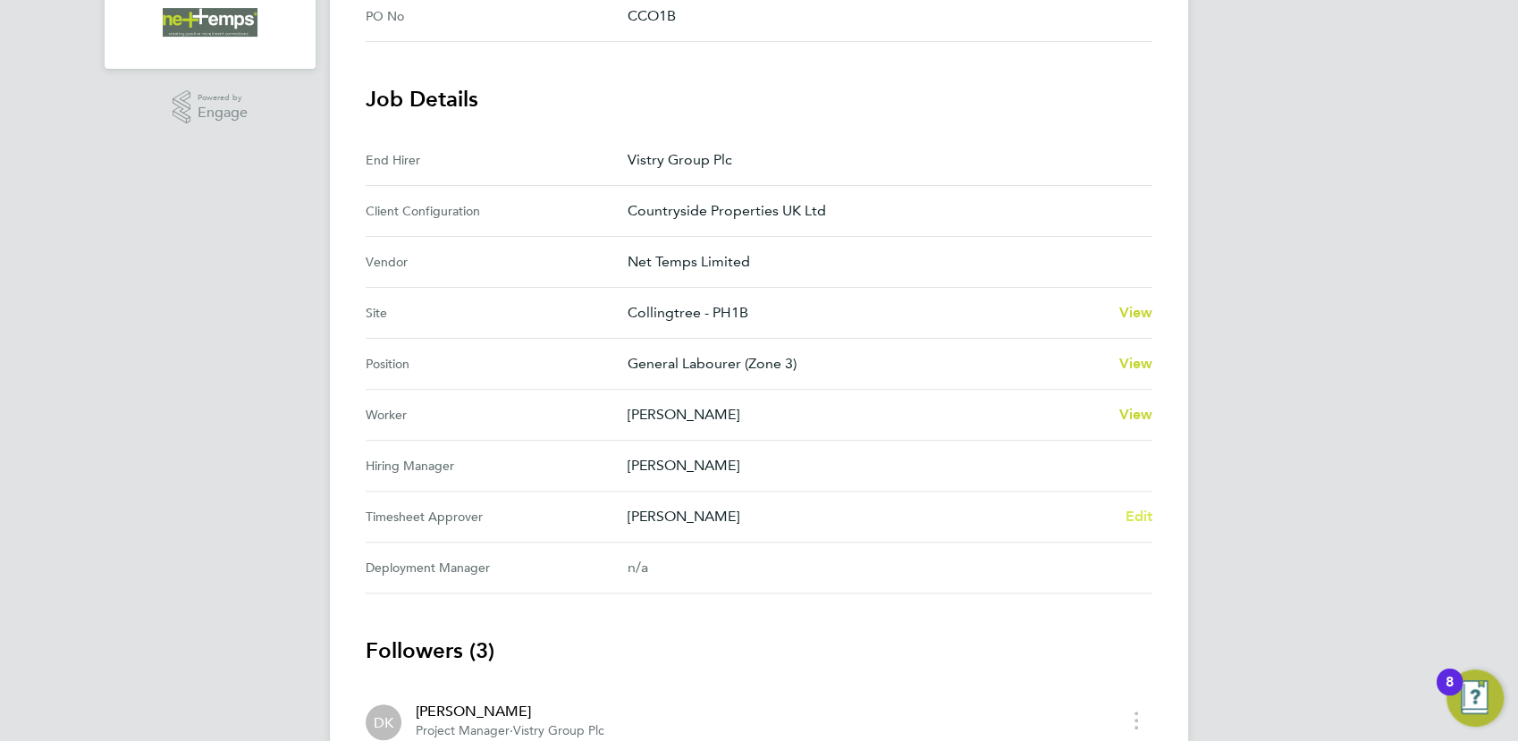
click at [1133, 519] on span "Edit" at bounding box center [1138, 516] width 28 height 17
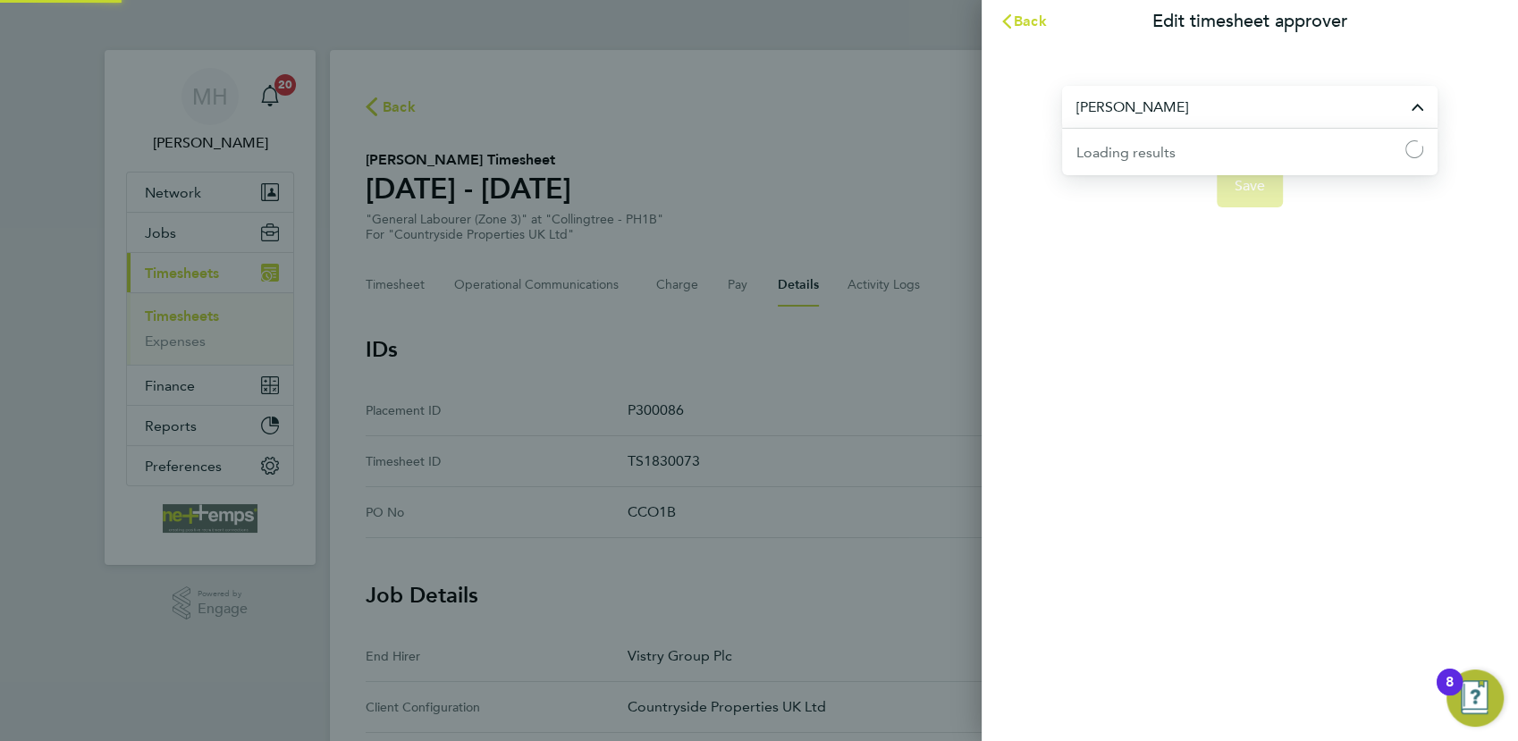
click at [1216, 114] on input "Charlie Regan" at bounding box center [1249, 107] width 375 height 42
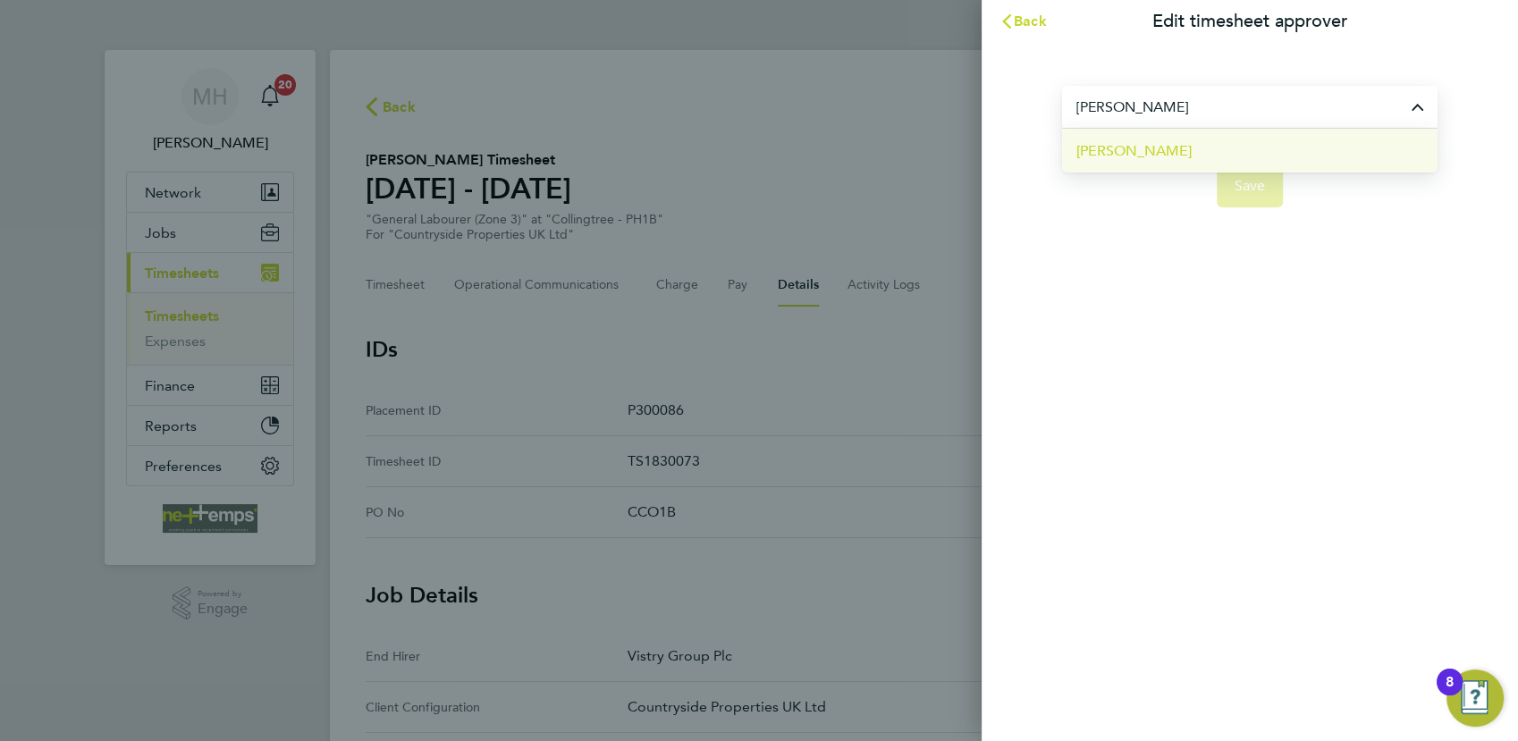
type input "David Holden"
click at [1235, 139] on li "David Holden" at bounding box center [1249, 151] width 375 height 44
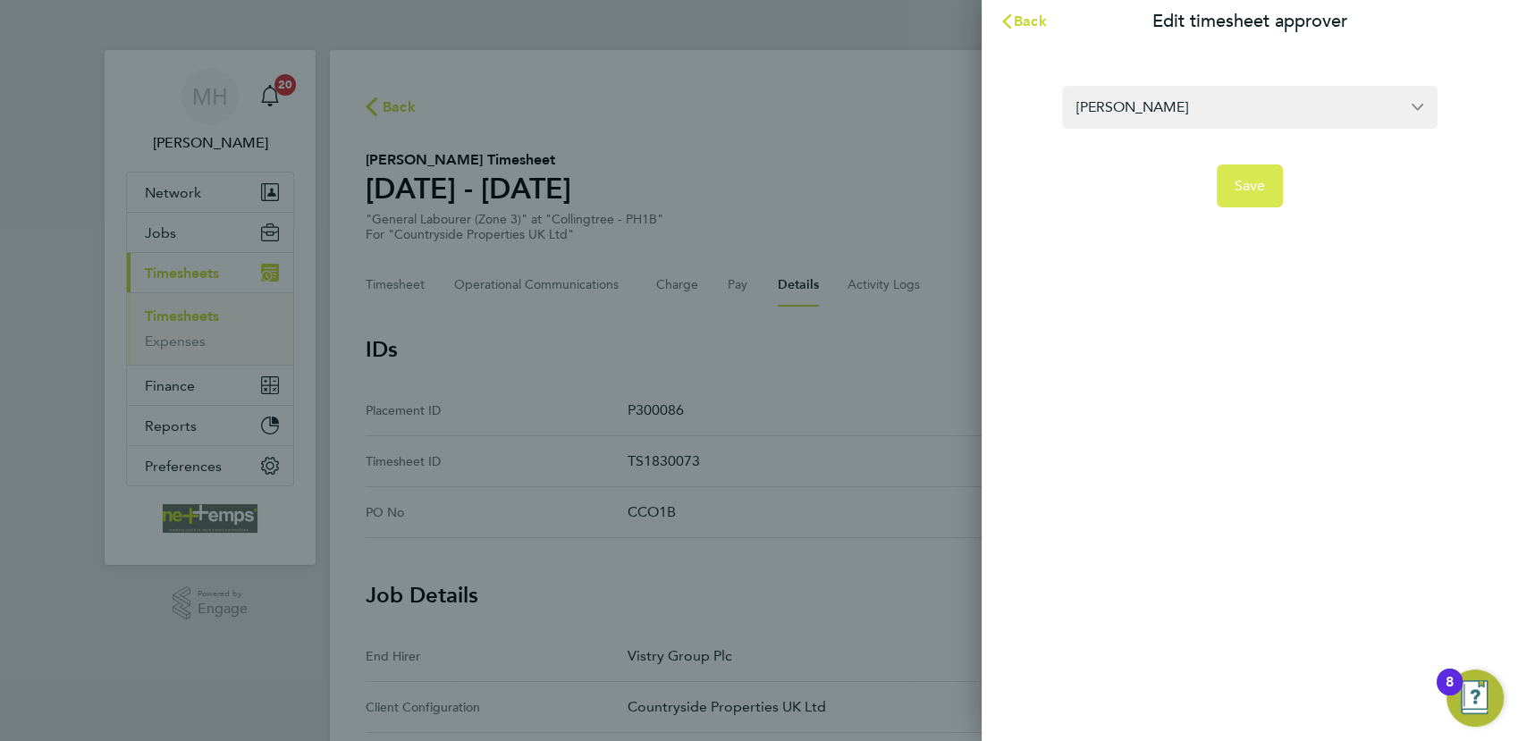
click at [1258, 184] on span "Save" at bounding box center [1249, 186] width 31 height 18
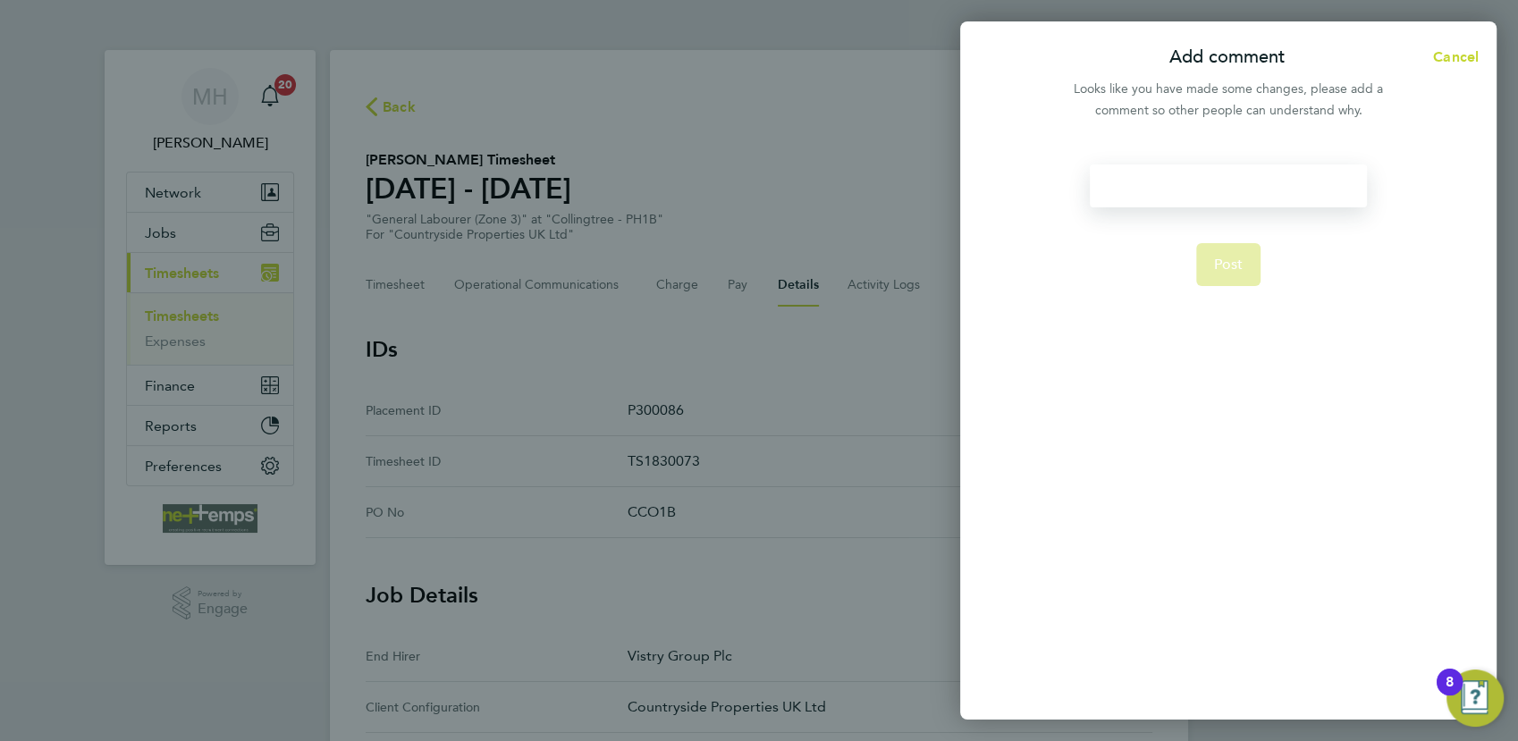
click at [1214, 185] on div at bounding box center [1228, 185] width 276 height 43
click at [1204, 185] on div at bounding box center [1228, 185] width 276 height 43
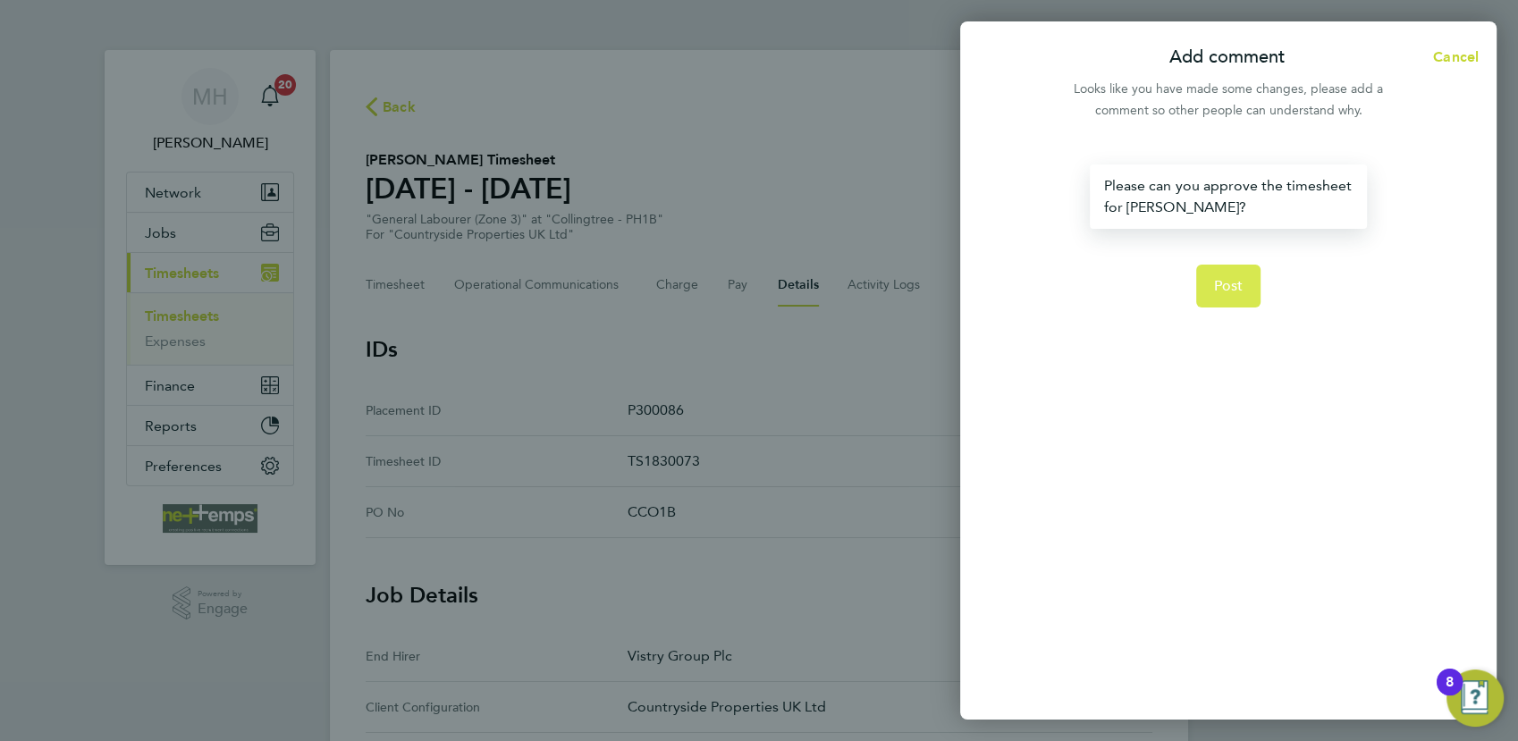
click at [1216, 297] on button "Post" at bounding box center [1228, 286] width 65 height 43
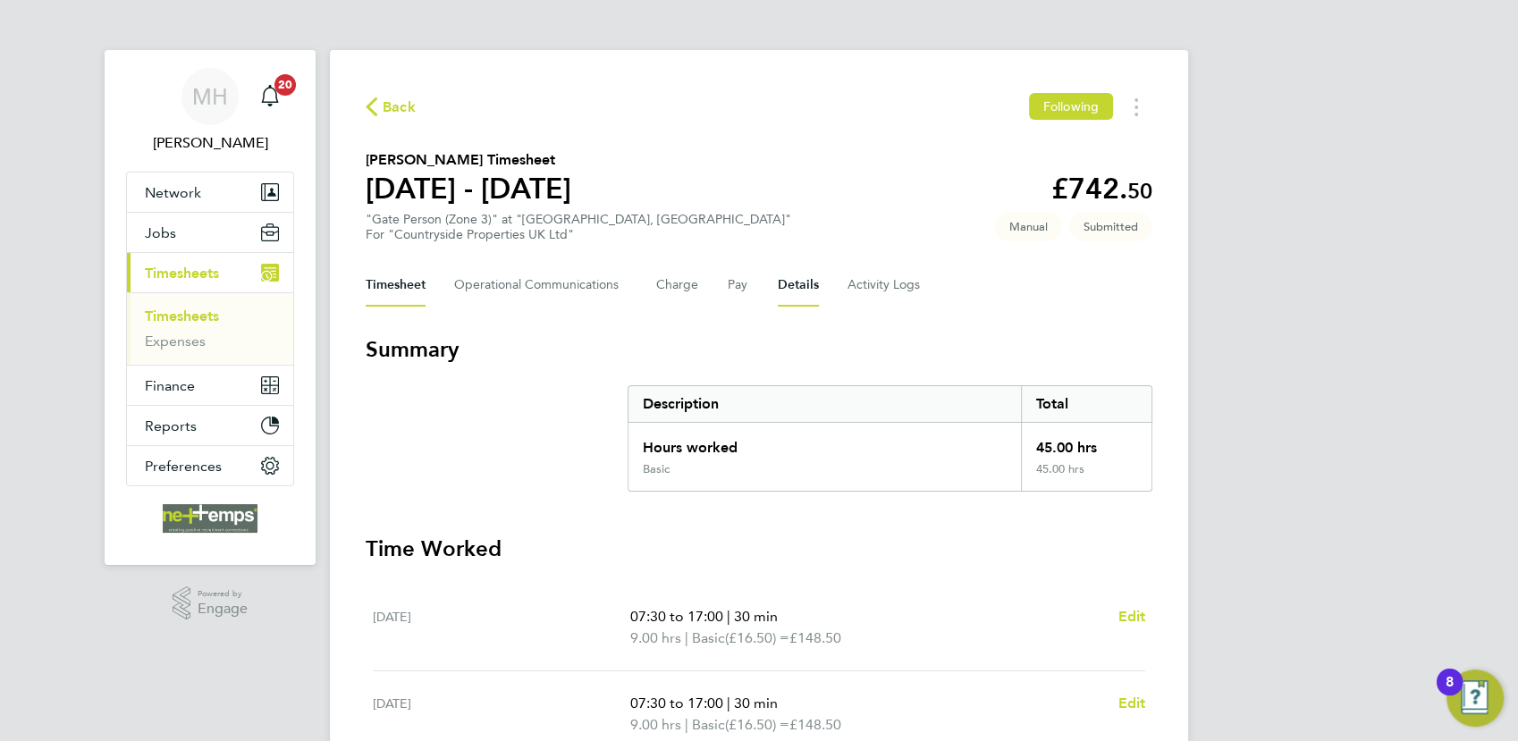
click at [795, 290] on button "Details" at bounding box center [798, 285] width 41 height 43
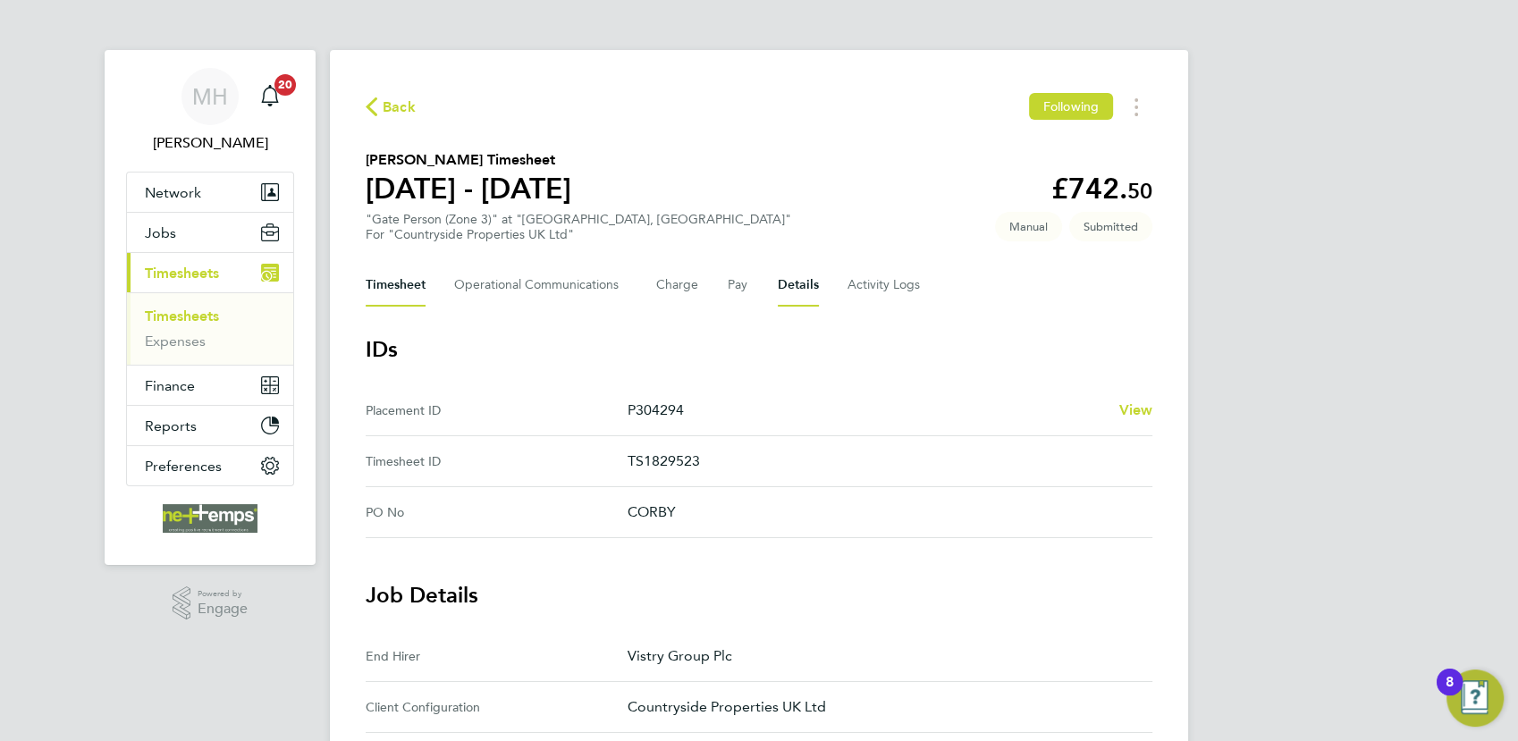
click at [411, 290] on button "Timesheet" at bounding box center [396, 285] width 60 height 43
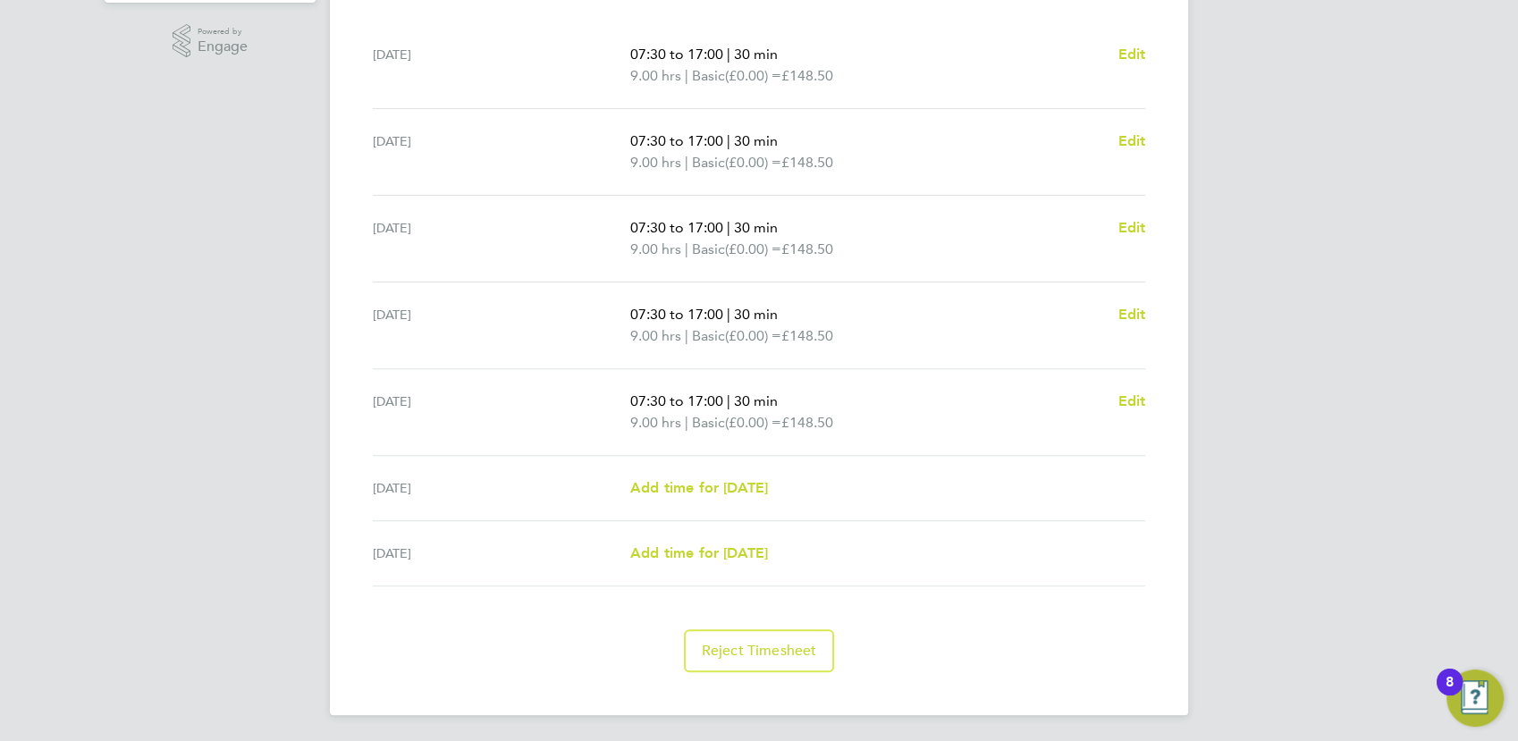
scroll to position [164, 0]
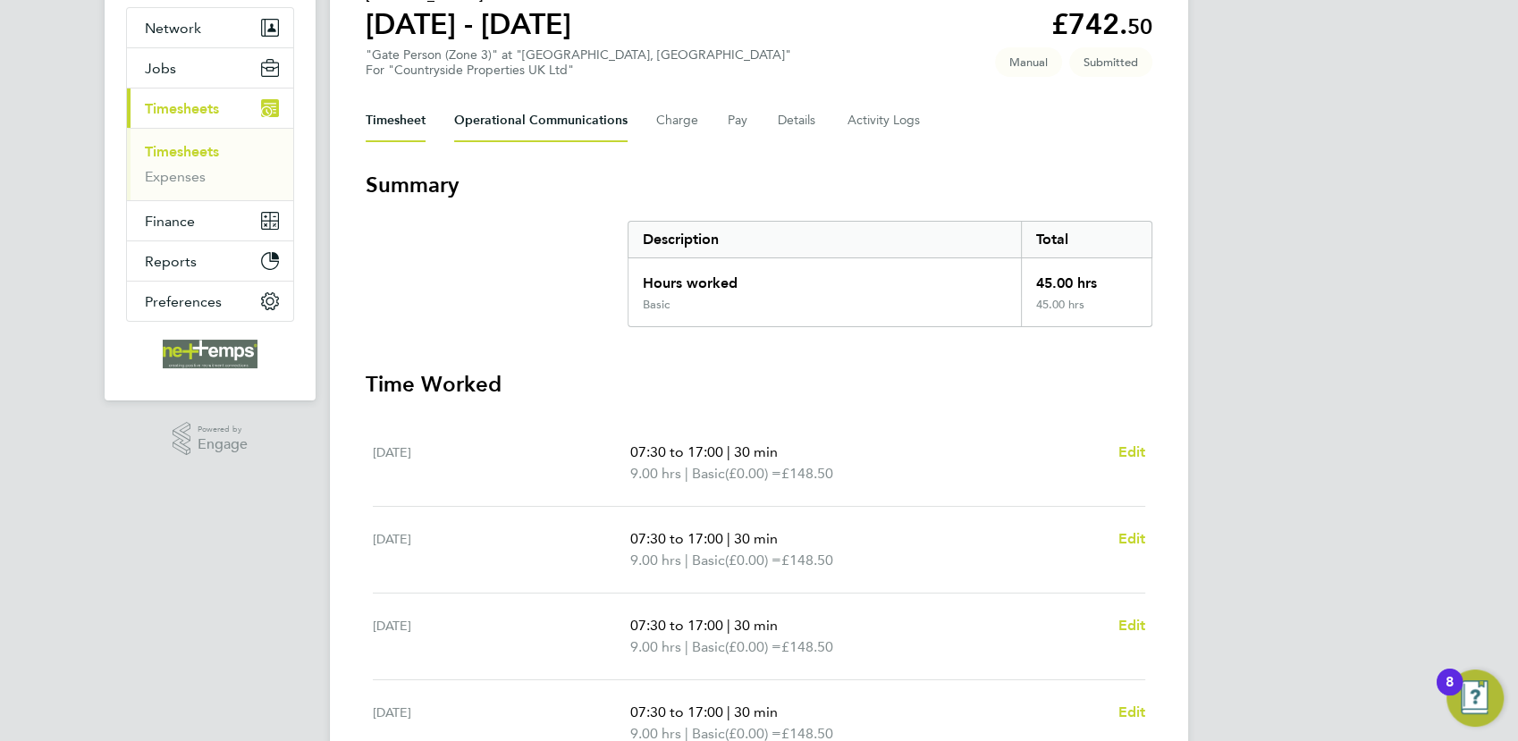
drag, startPoint x: 544, startPoint y: 116, endPoint x: 846, endPoint y: 97, distance: 301.8
click at [543, 124] on Communications-tab "Operational Communications" at bounding box center [540, 120] width 173 height 43
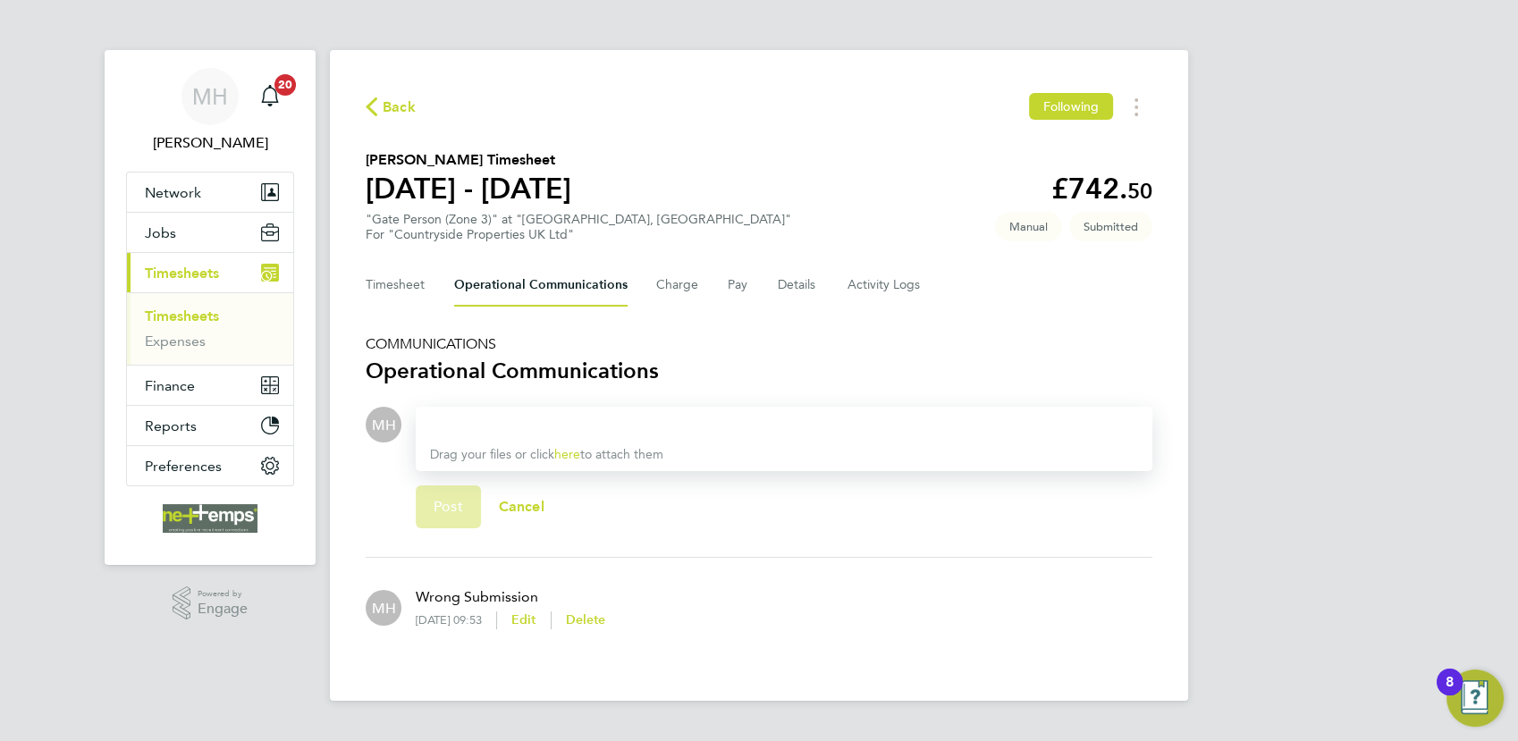
click at [461, 429] on div at bounding box center [784, 424] width 708 height 21
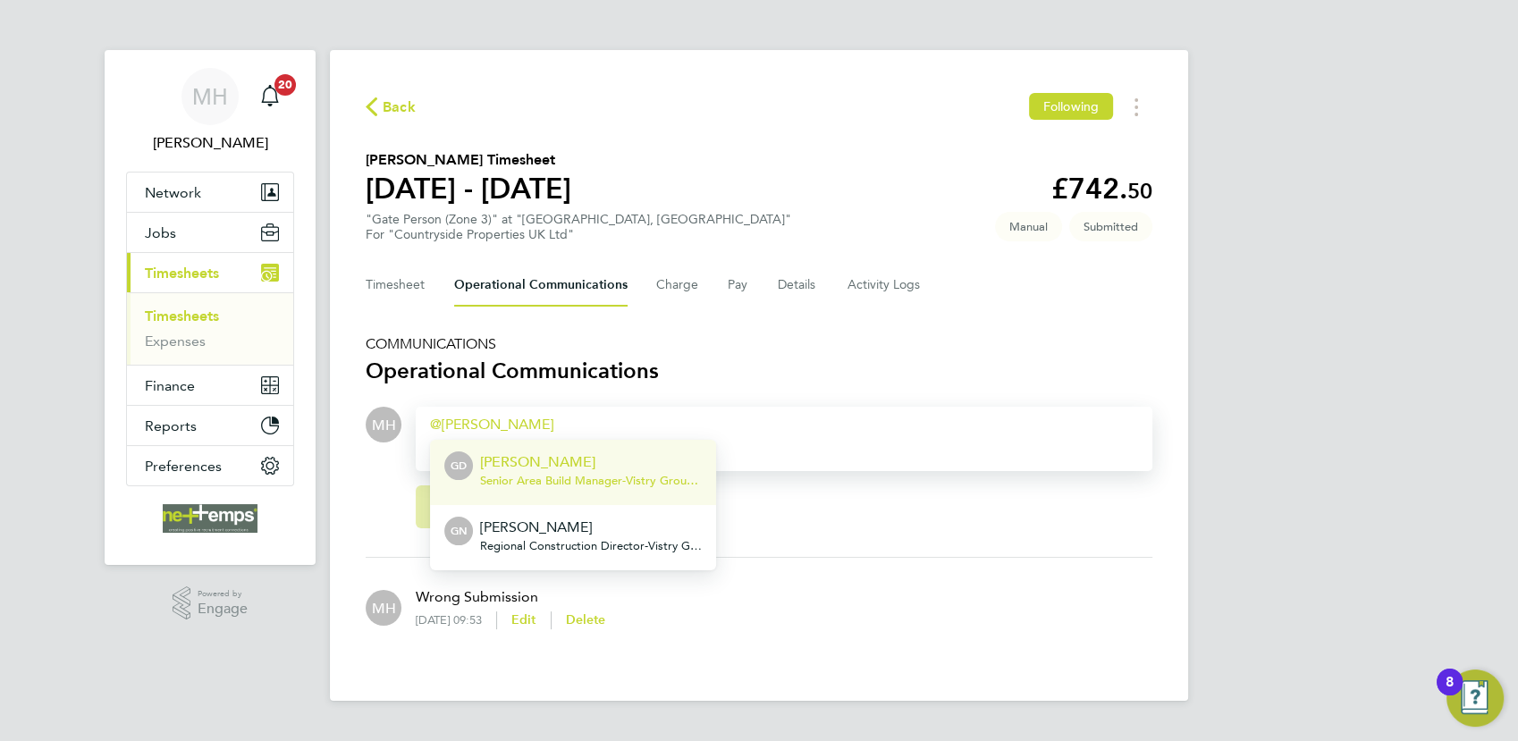
click at [500, 462] on p "[PERSON_NAME]" at bounding box center [591, 461] width 222 height 21
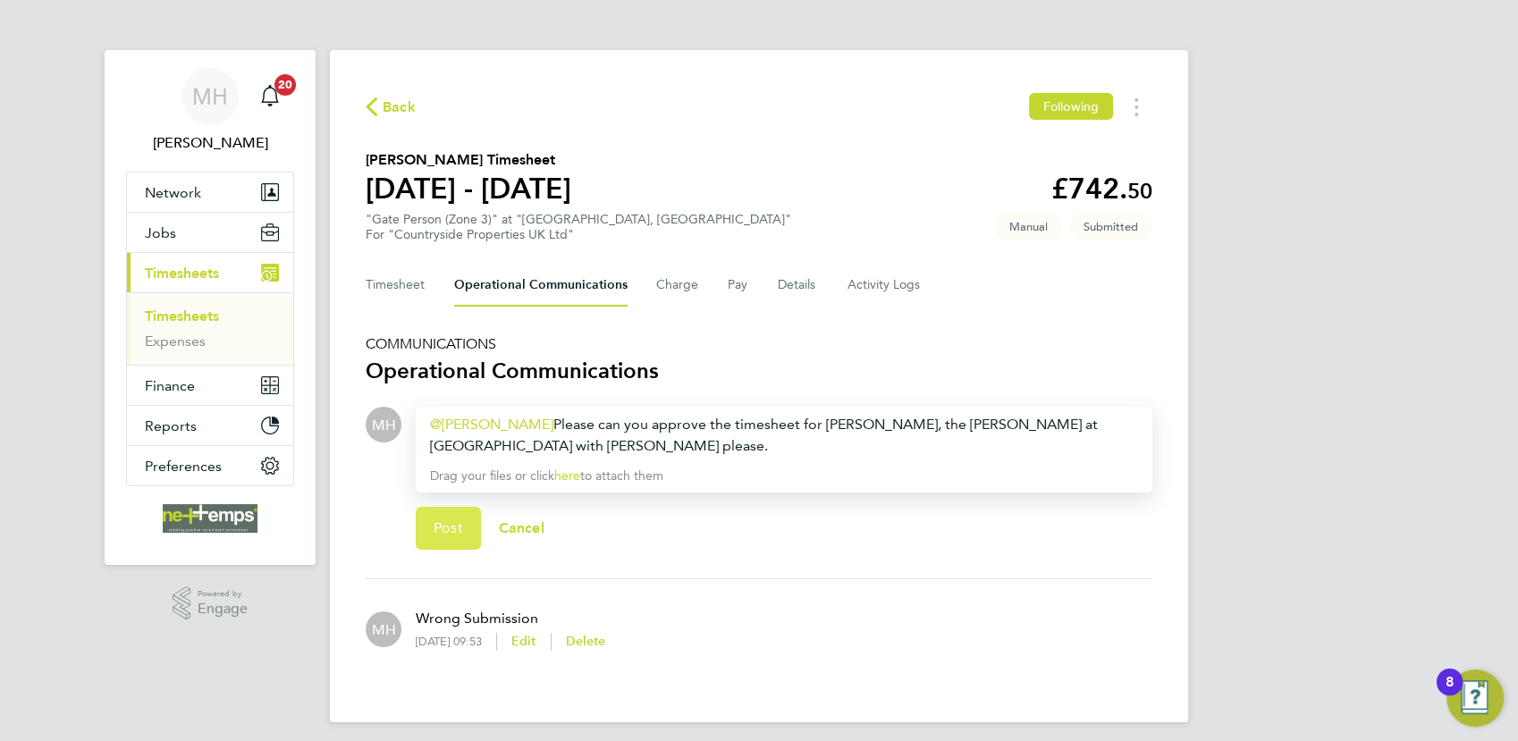
click at [442, 519] on span "Post" at bounding box center [447, 528] width 29 height 18
